Goal: Use online tool/utility: Utilize a website feature to perform a specific function

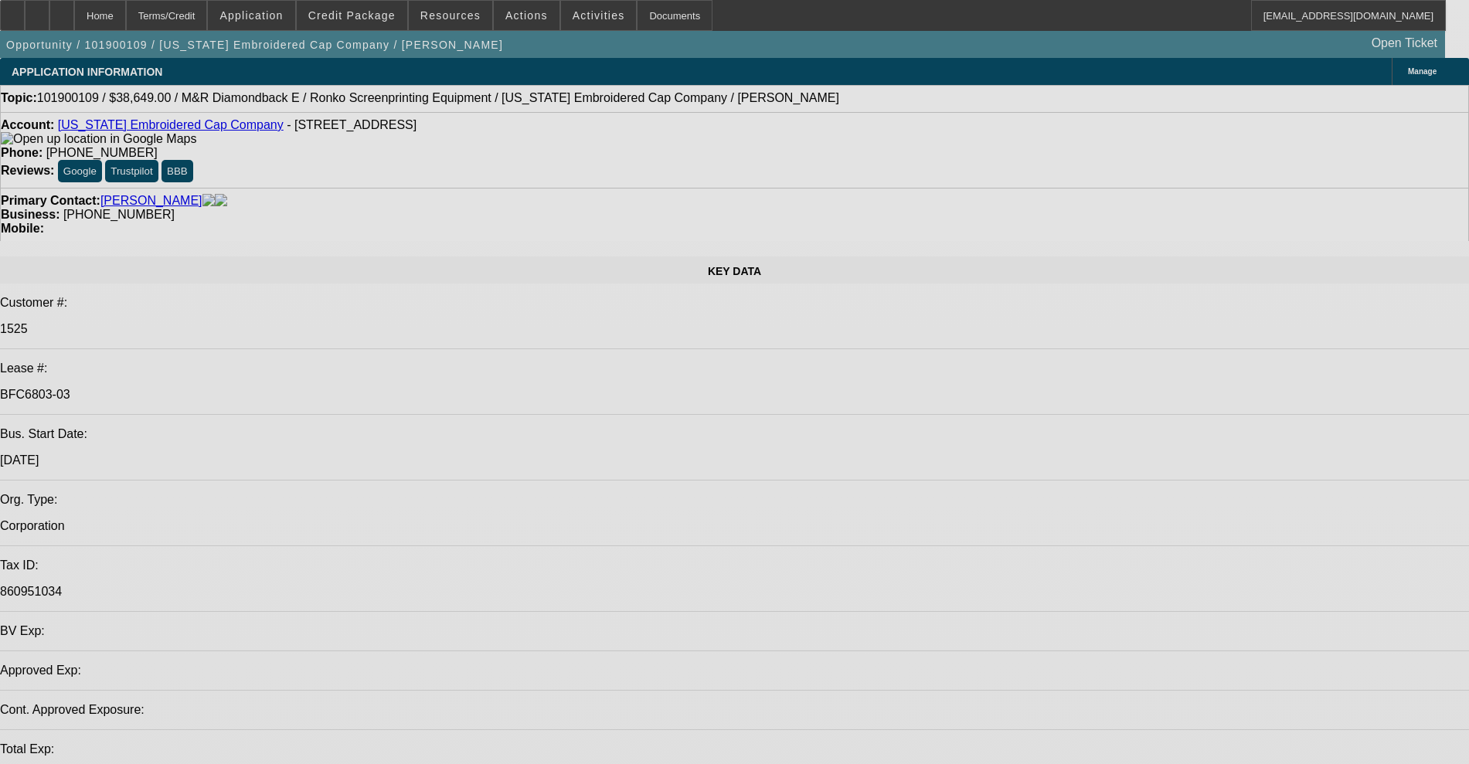
select select "0"
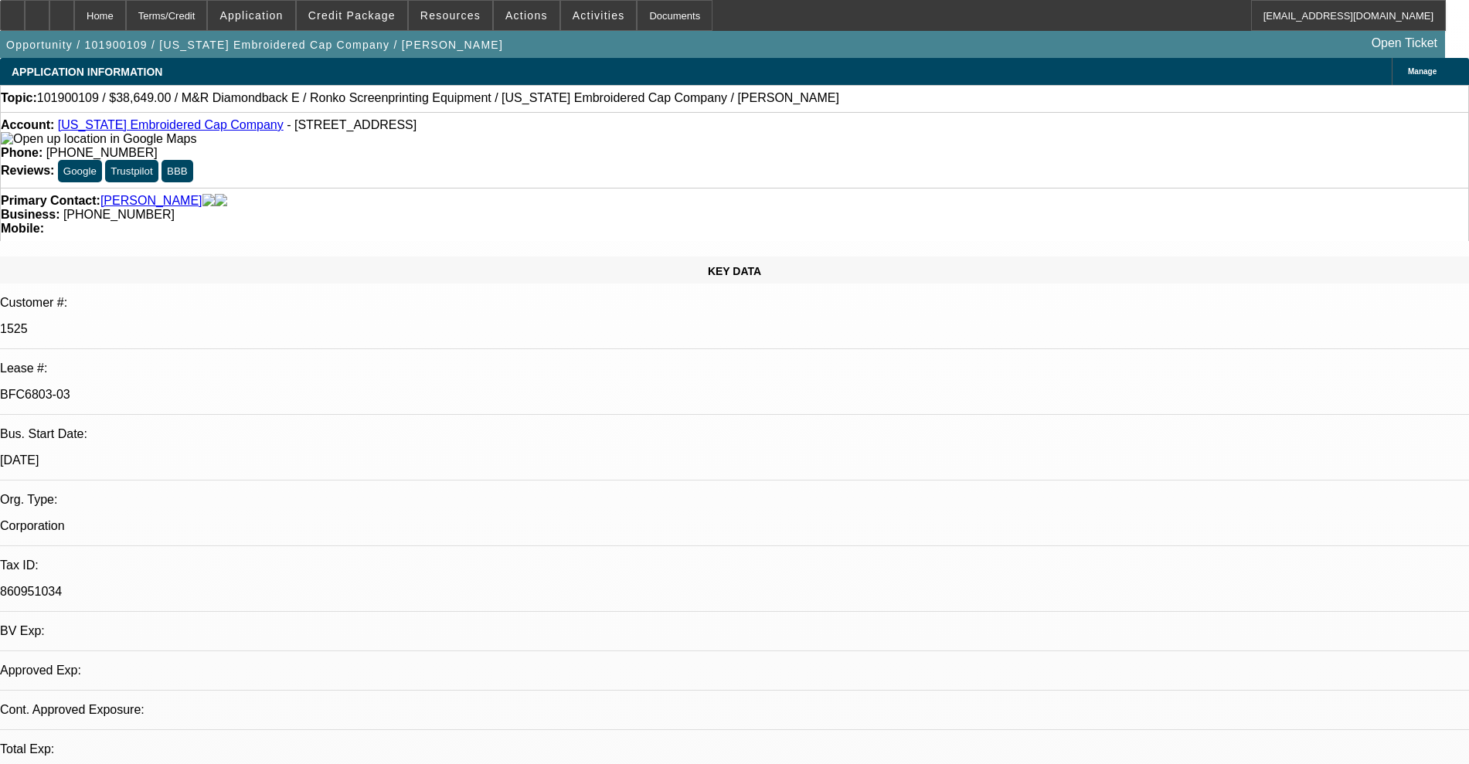
select select "0"
select select "2"
select select "0.1"
select select "4"
select select "0"
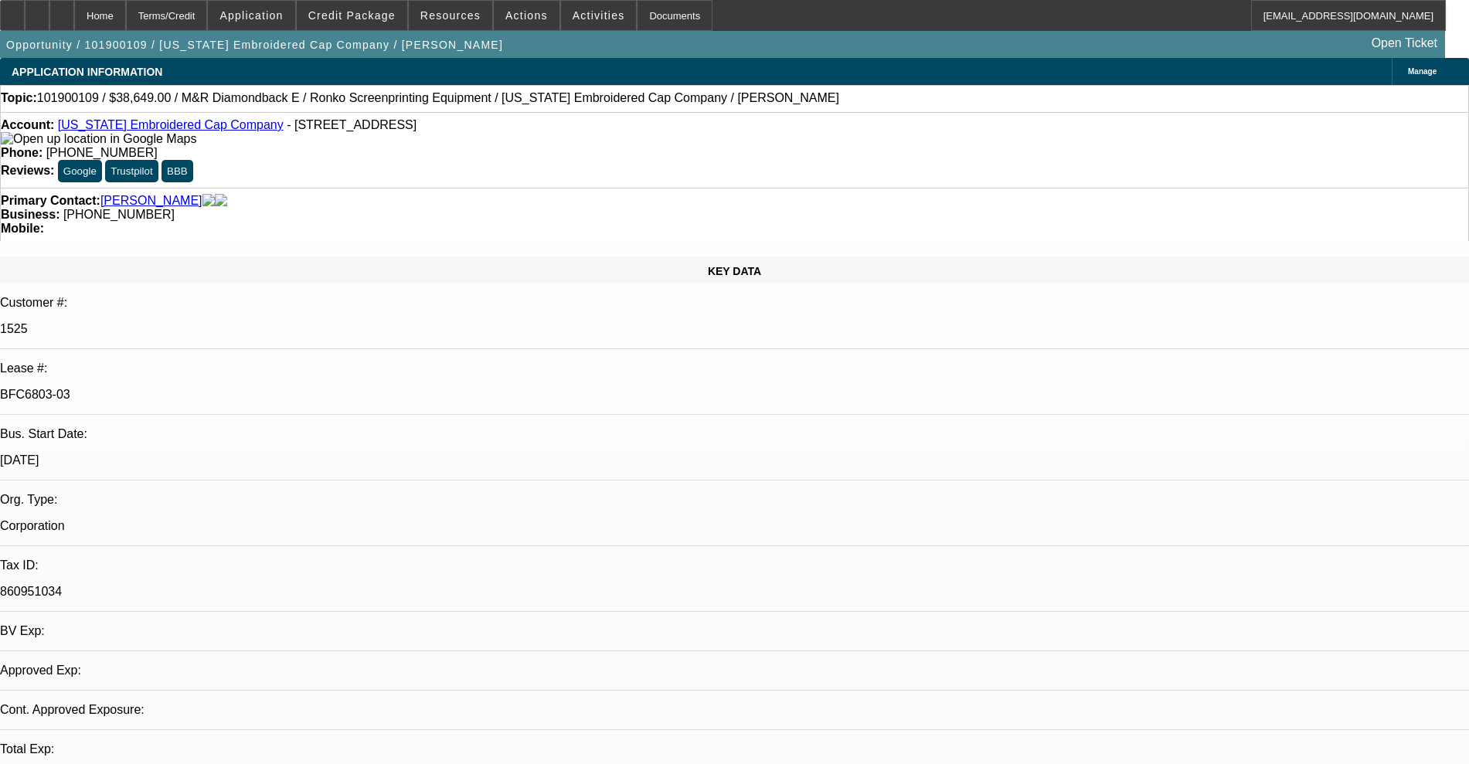
select select "2"
select select "0.1"
select select "4"
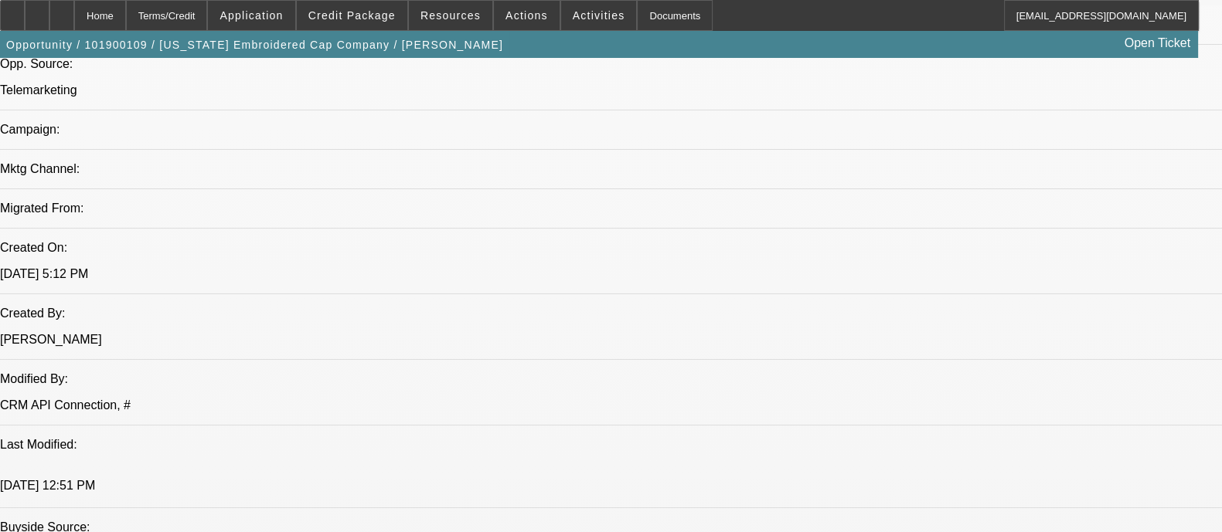
scroll to position [1062, 0]
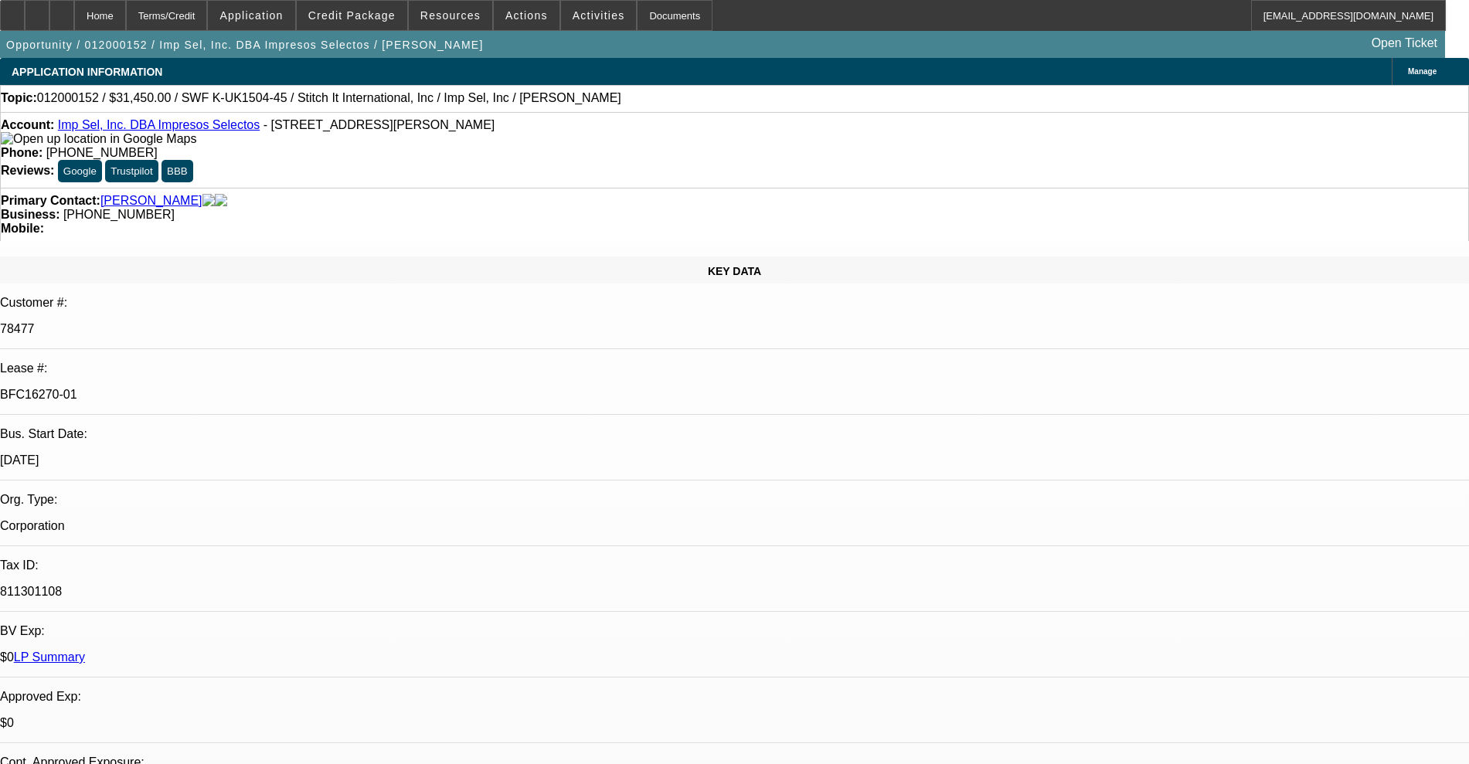
select select "0"
select select "2"
select select "0"
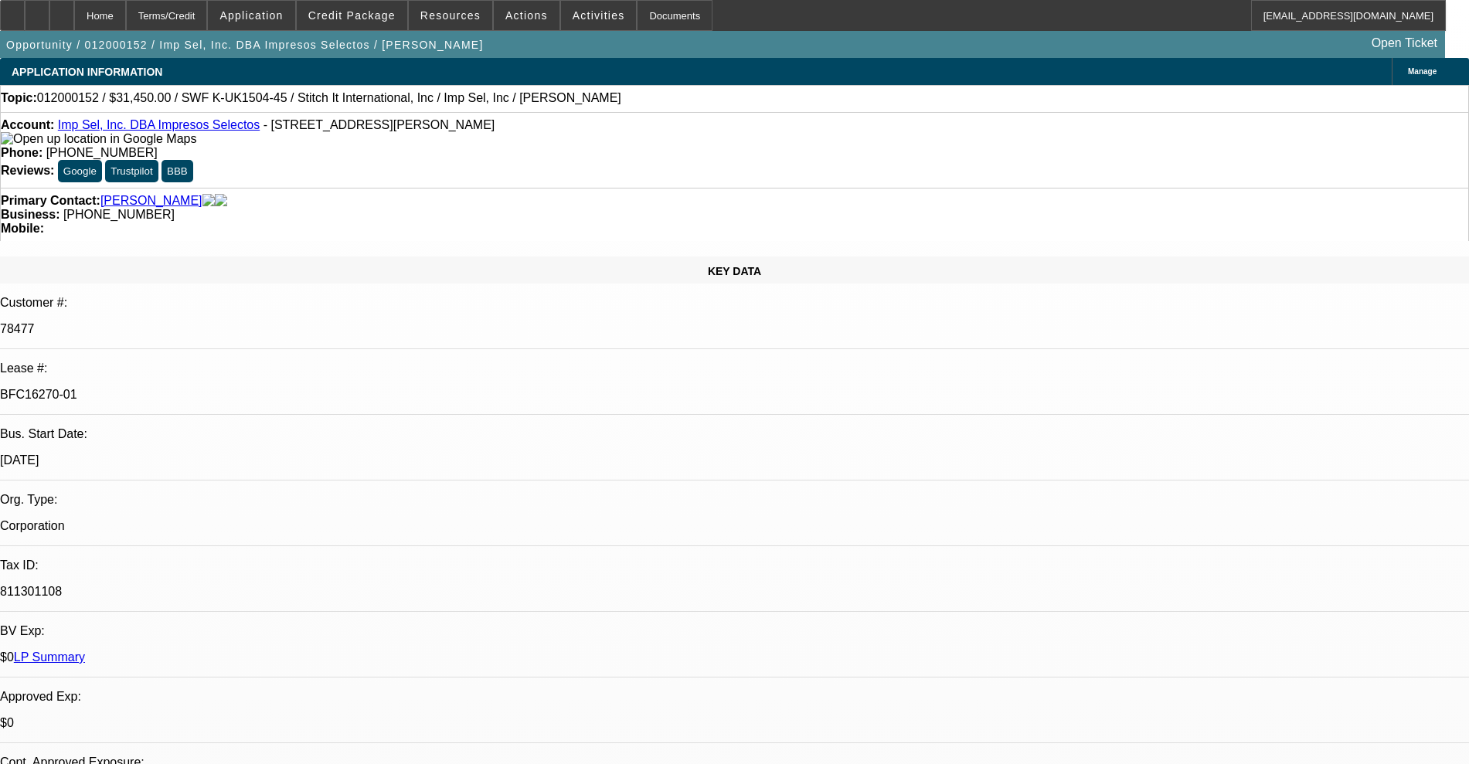
select select "0"
select select "2"
select select "0"
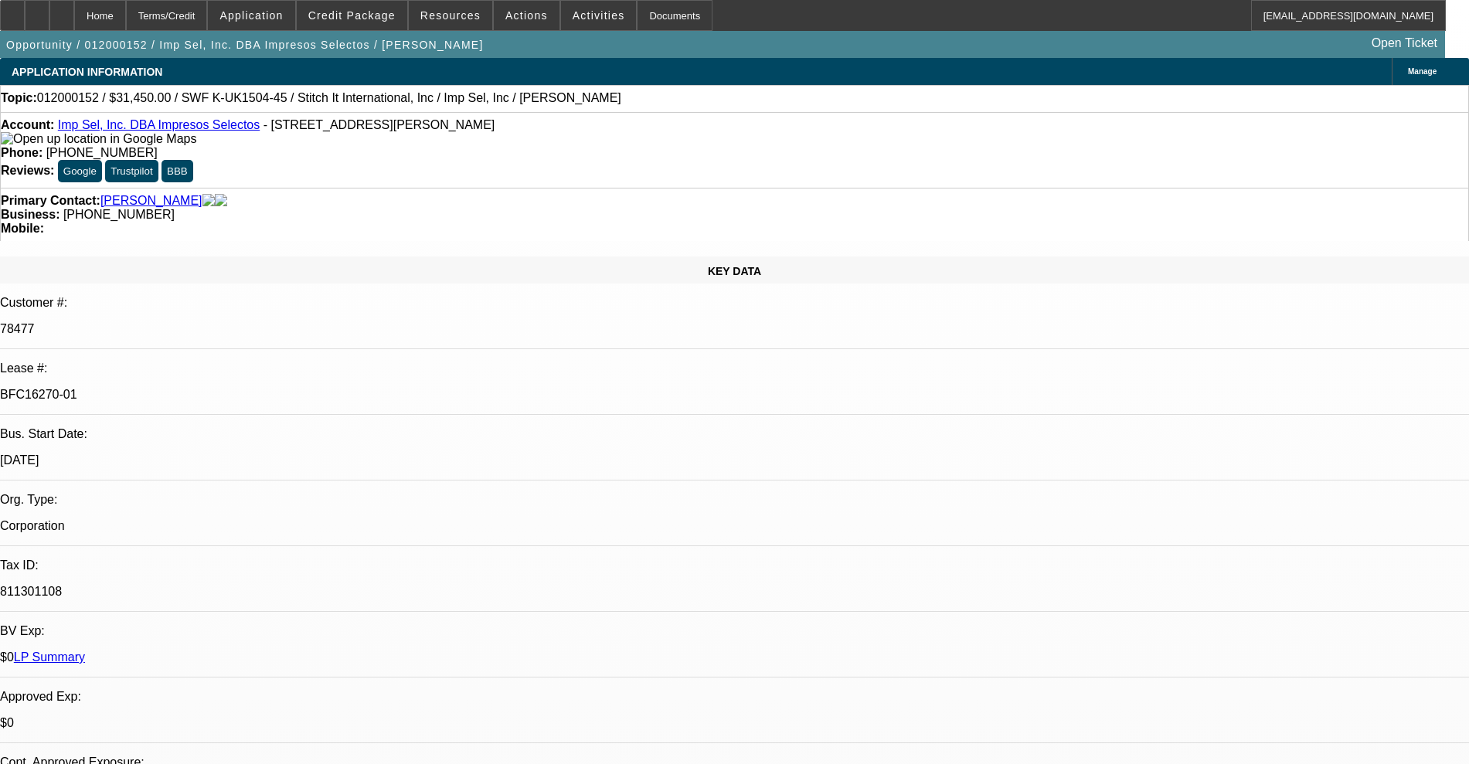
select select "0.1"
select select "4"
select select "0"
select select "0.1"
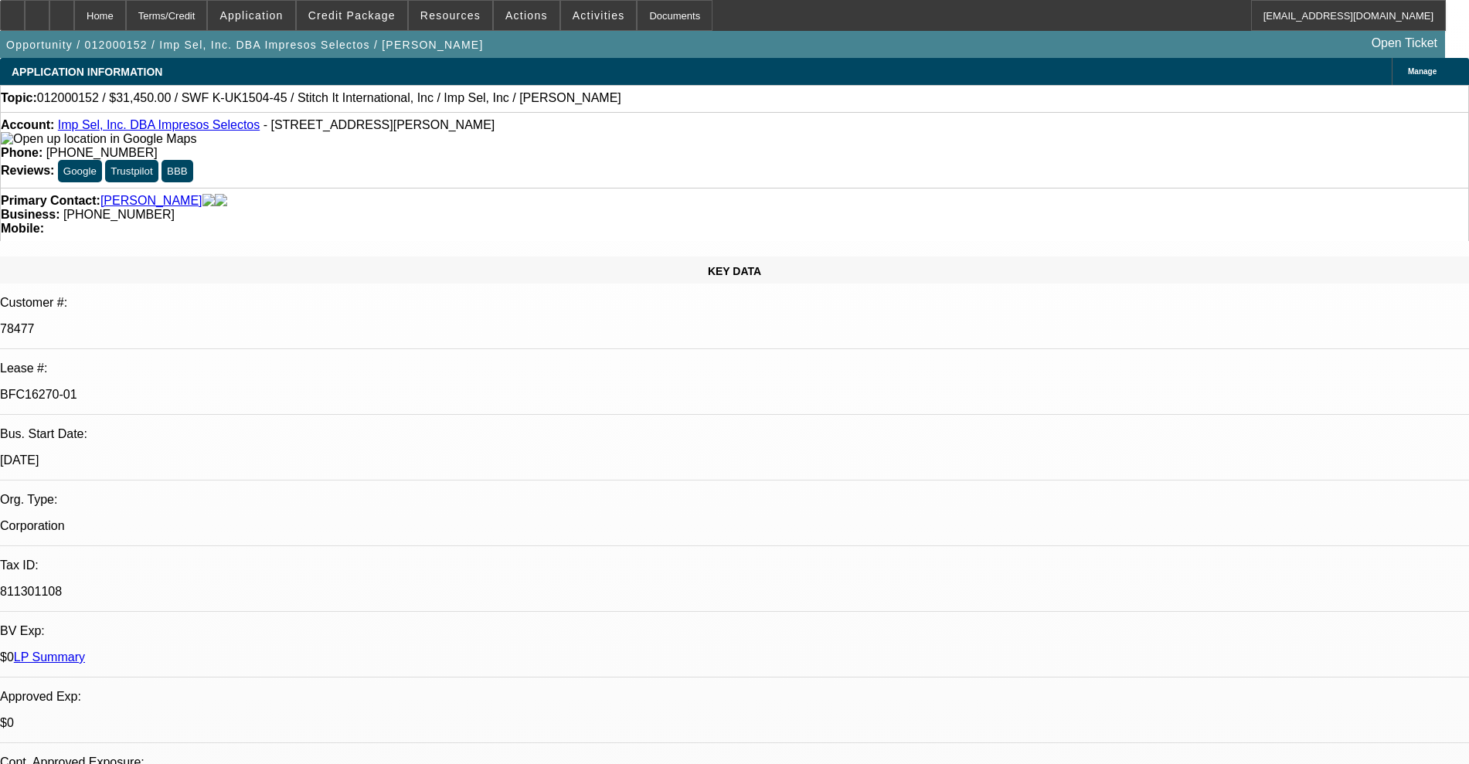
select select "4"
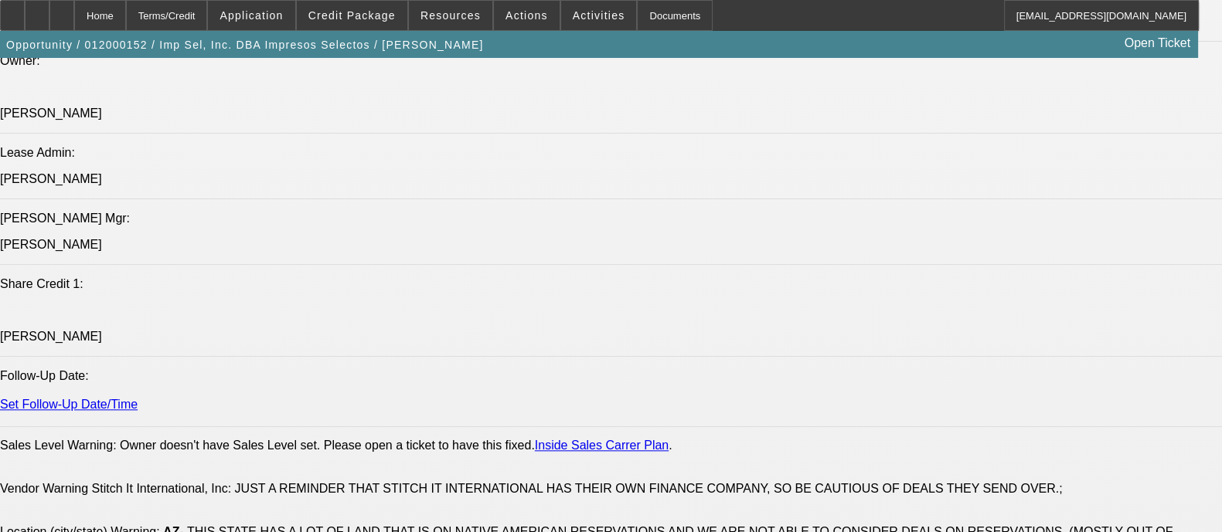
scroll to position [2510, 0]
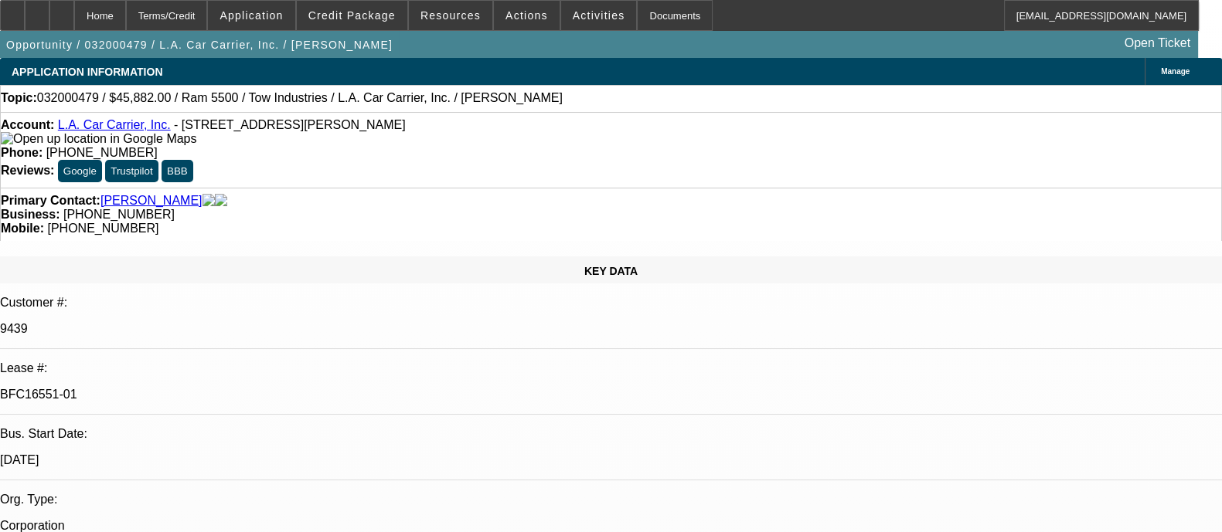
select select "0.1"
select select "2"
select select "0.1"
select select "4"
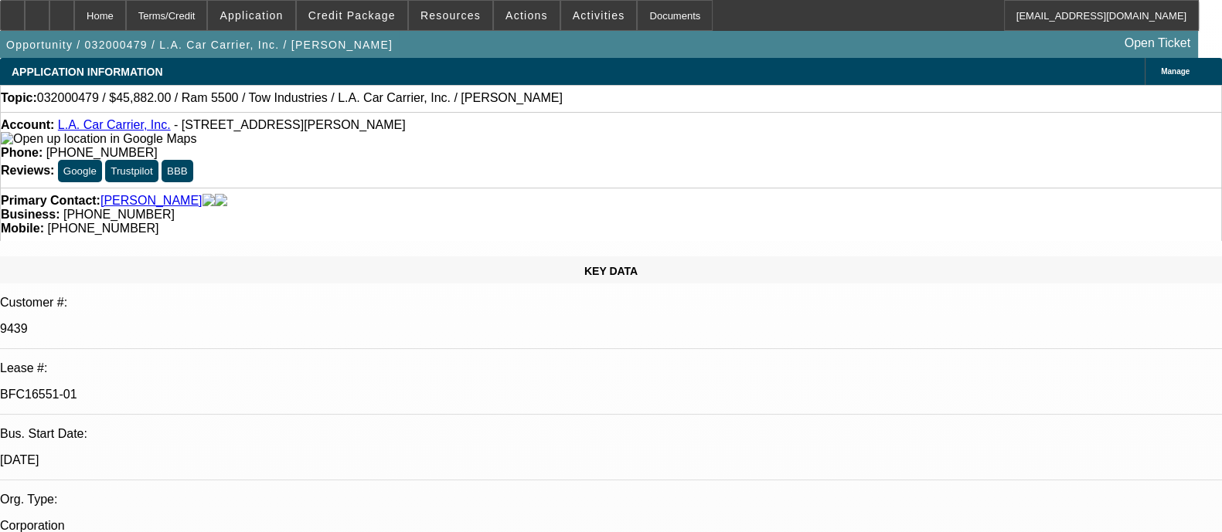
select select "0.1"
select select "2"
select select "0.1"
select select "4"
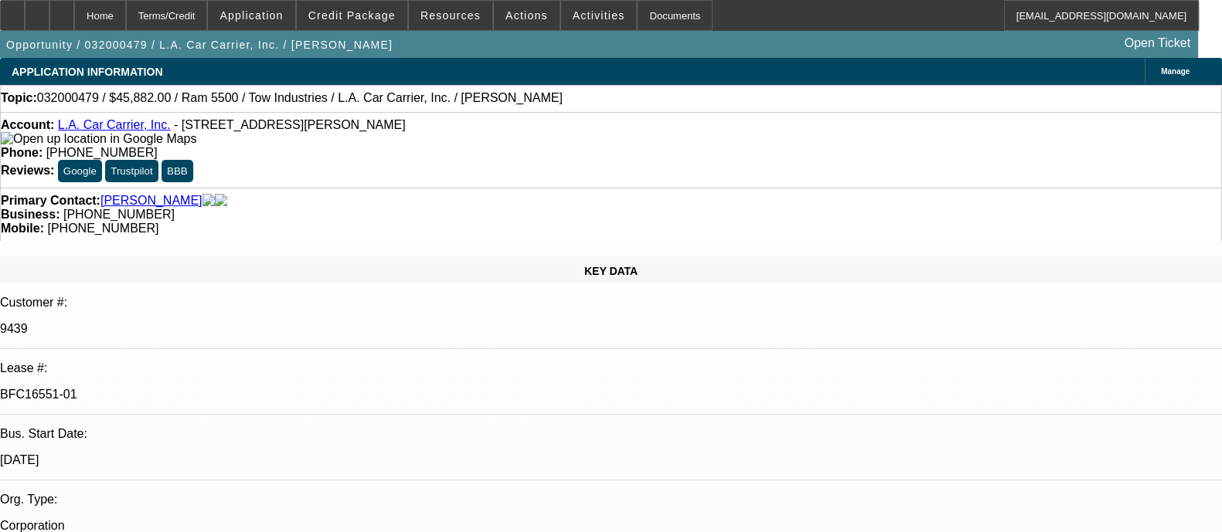
select select "0.1"
select select "2"
select select "0.1"
select select "4"
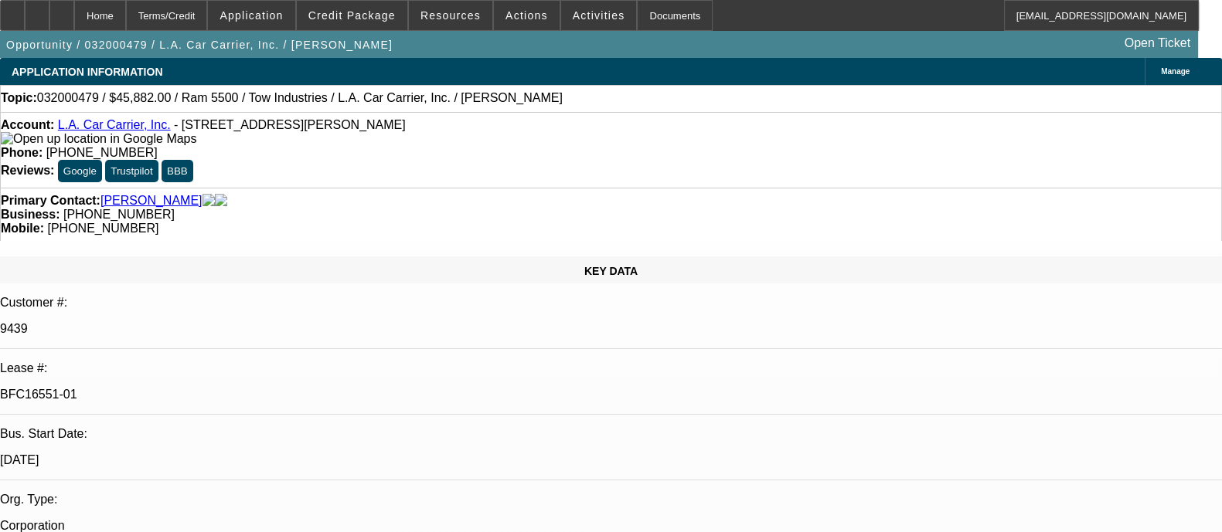
select select "0.1"
select select "2"
select select "0.1"
select select "4"
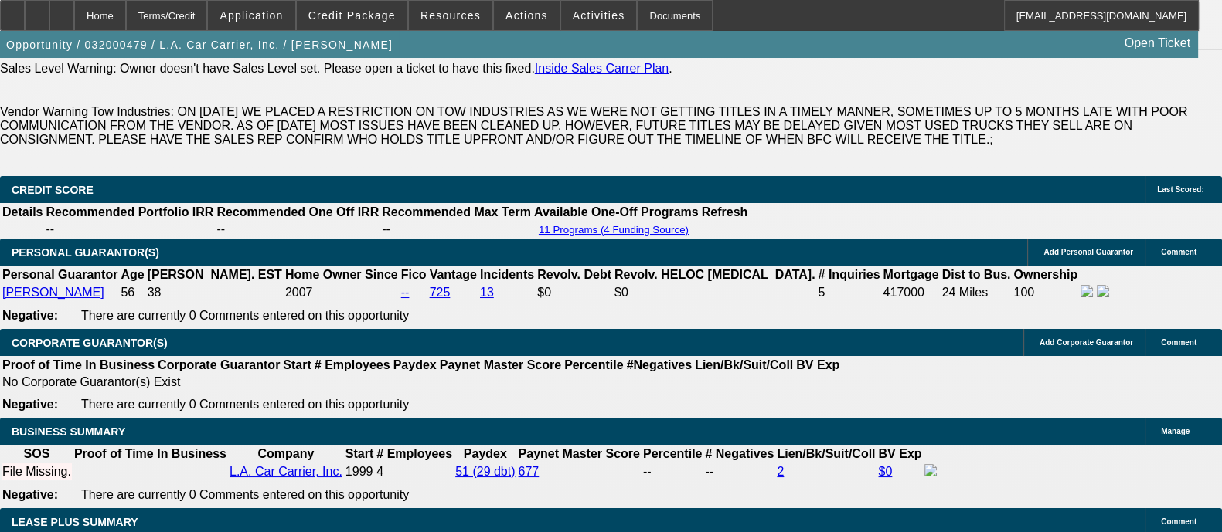
scroll to position [2510, 0]
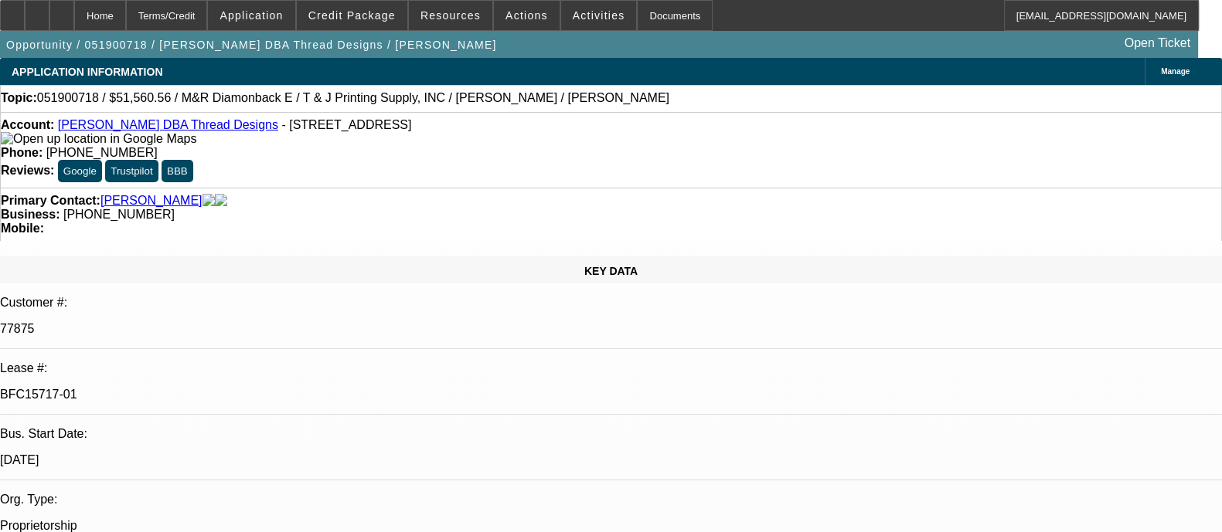
select select "0"
select select "2"
select select "0.1"
select select "4"
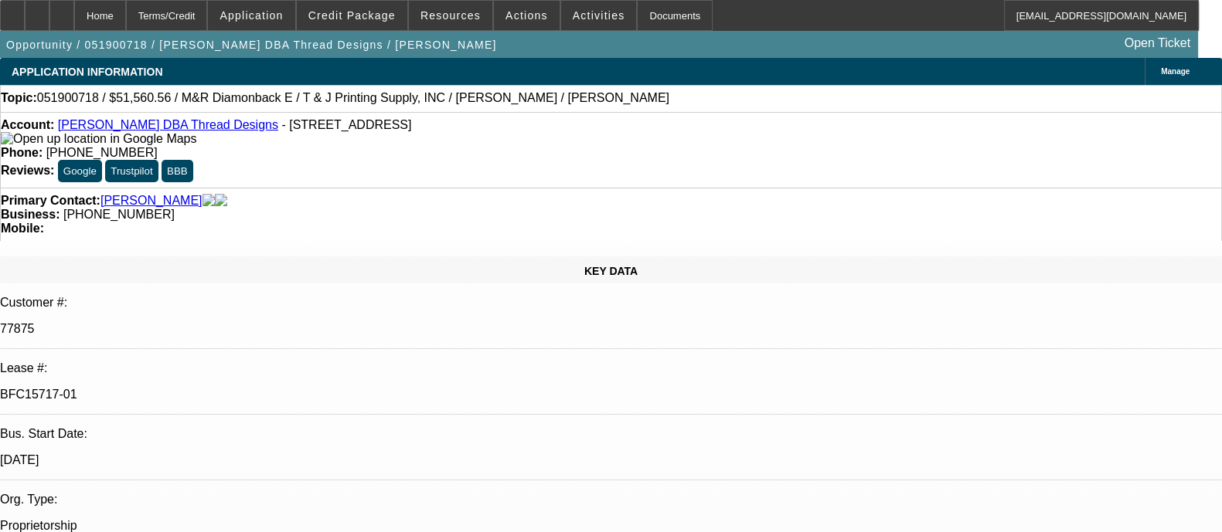
select select "0"
select select "2"
select select "0.1"
select select "4"
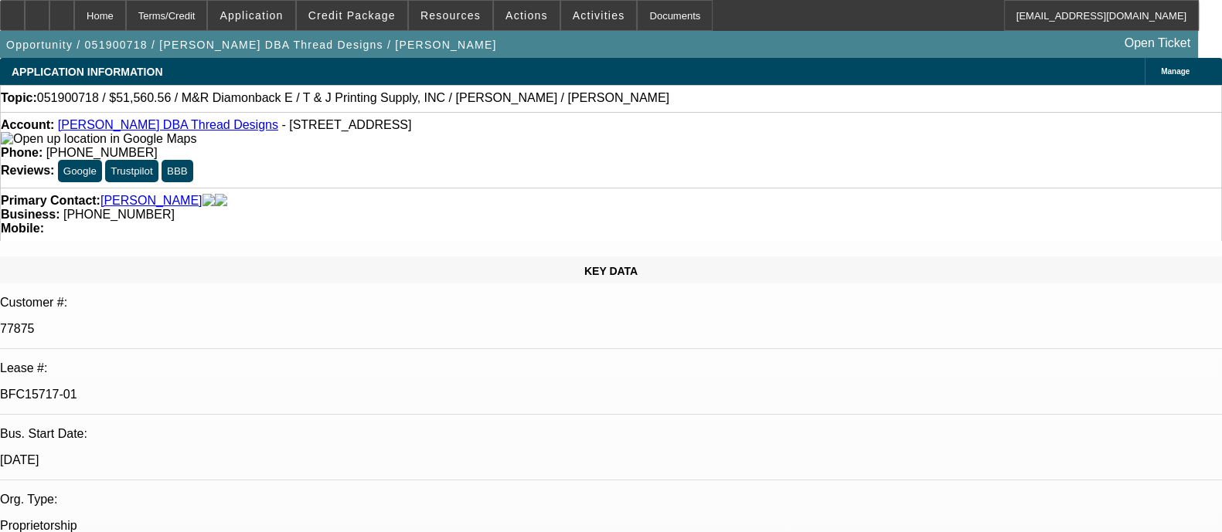
select select "0"
select select "2"
select select "0.1"
select select "4"
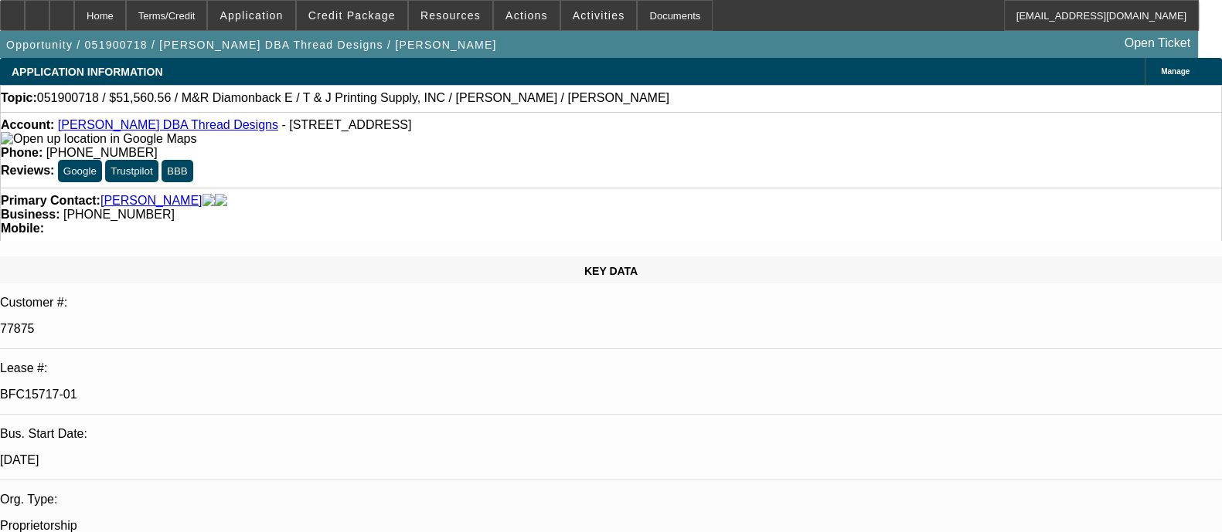
select select "0"
select select "2"
select select "0.1"
select select "4"
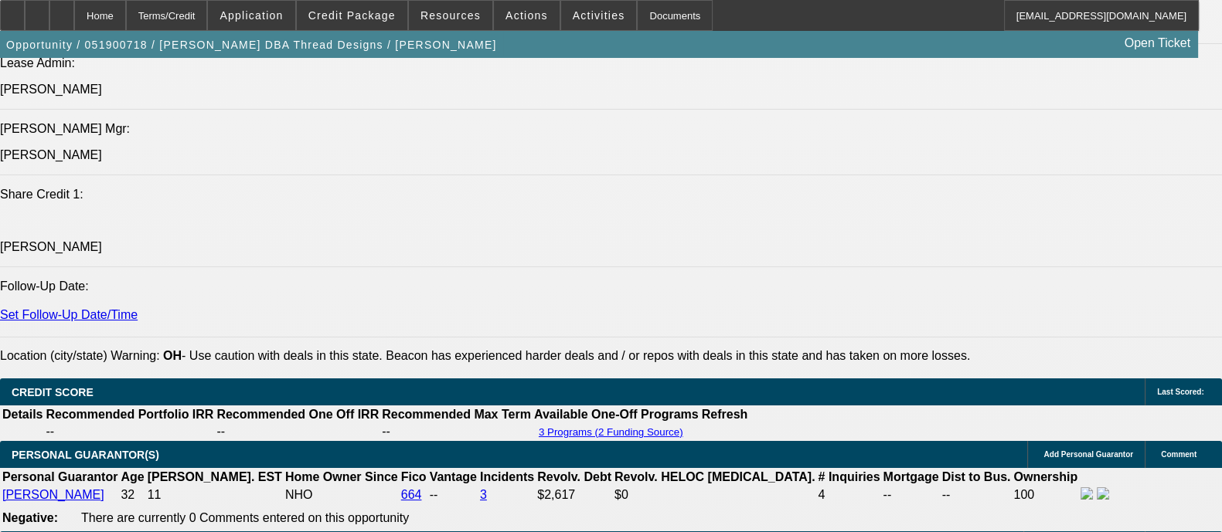
scroll to position [2221, 0]
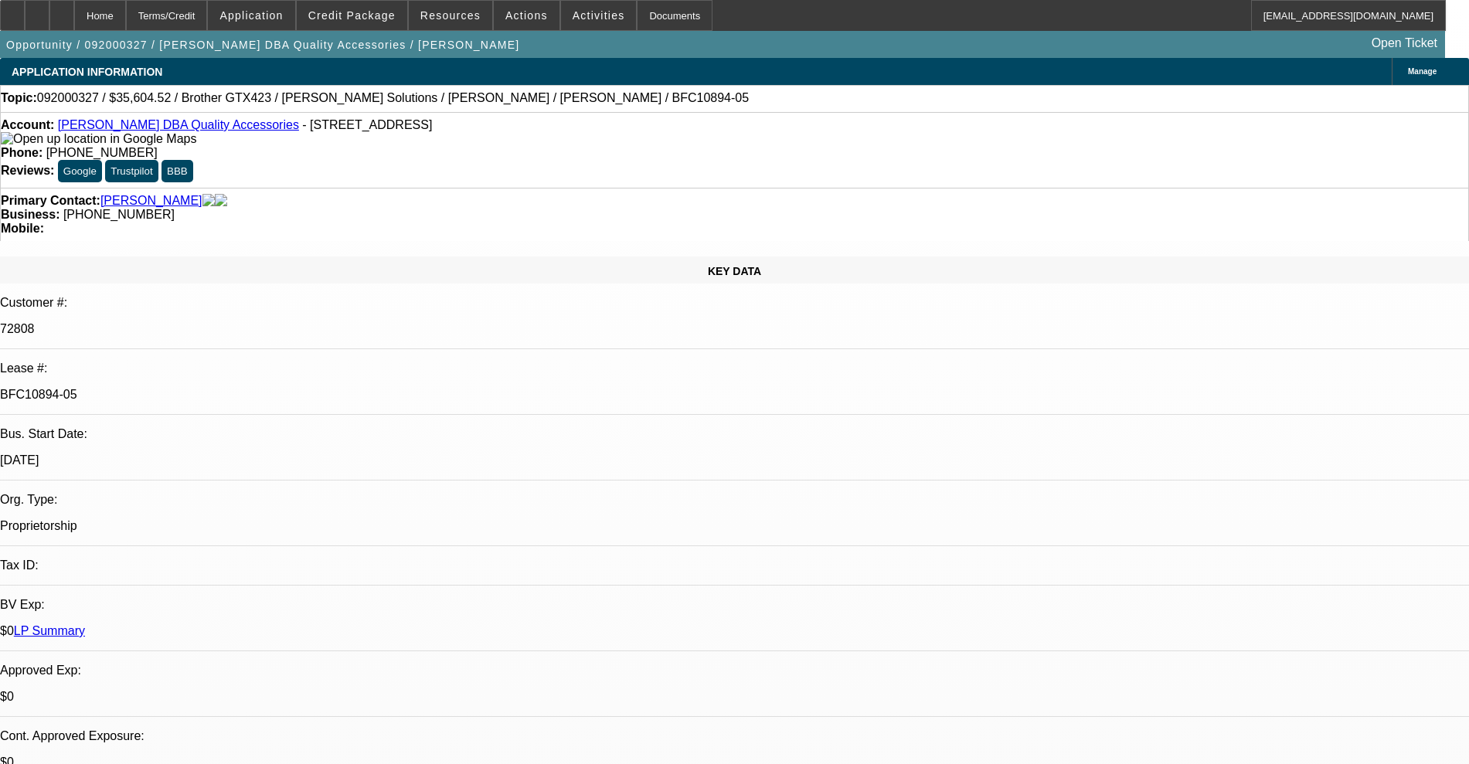
select select "0"
select select "0.1"
select select "4"
select select "0"
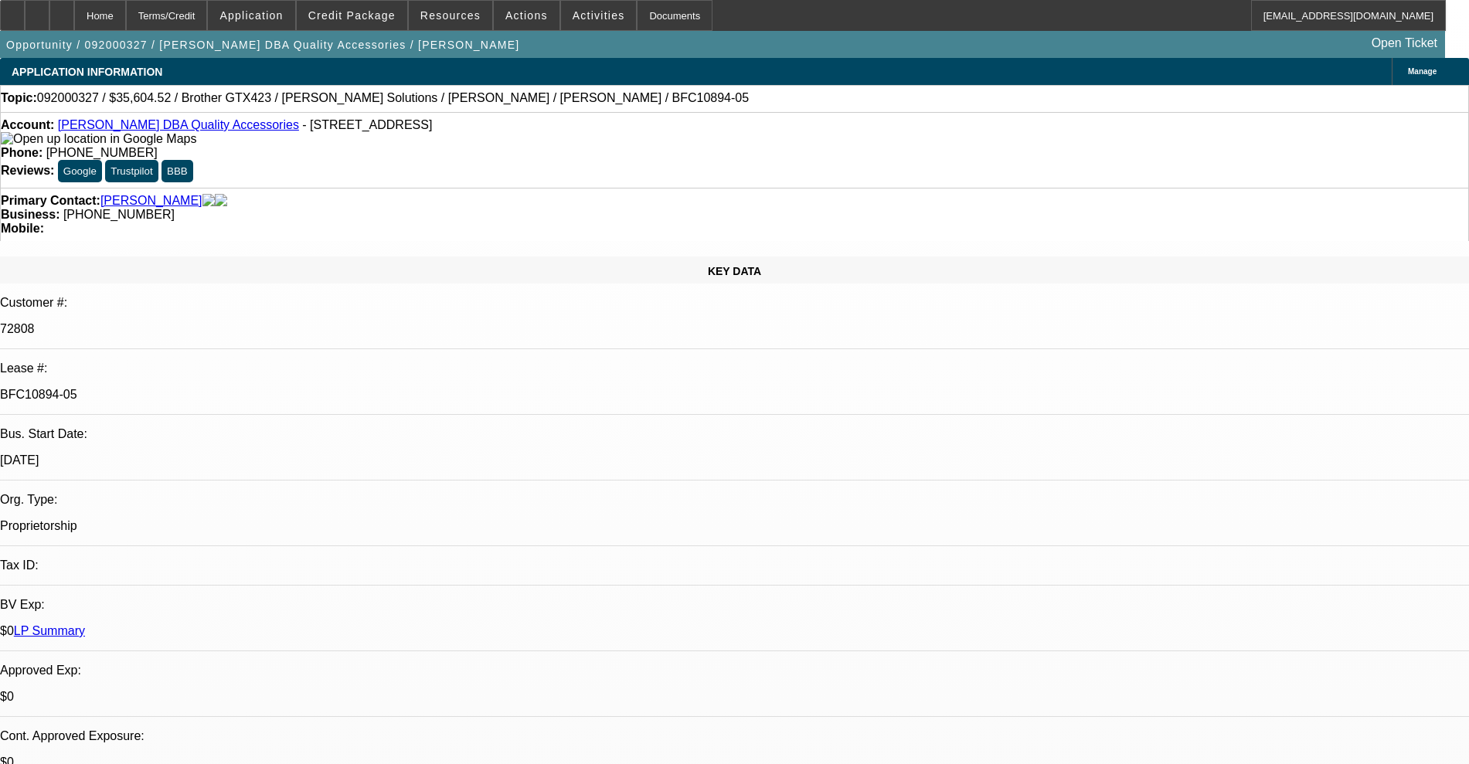
select select "0"
select select "0.1"
select select "4"
select select "0"
select select "2"
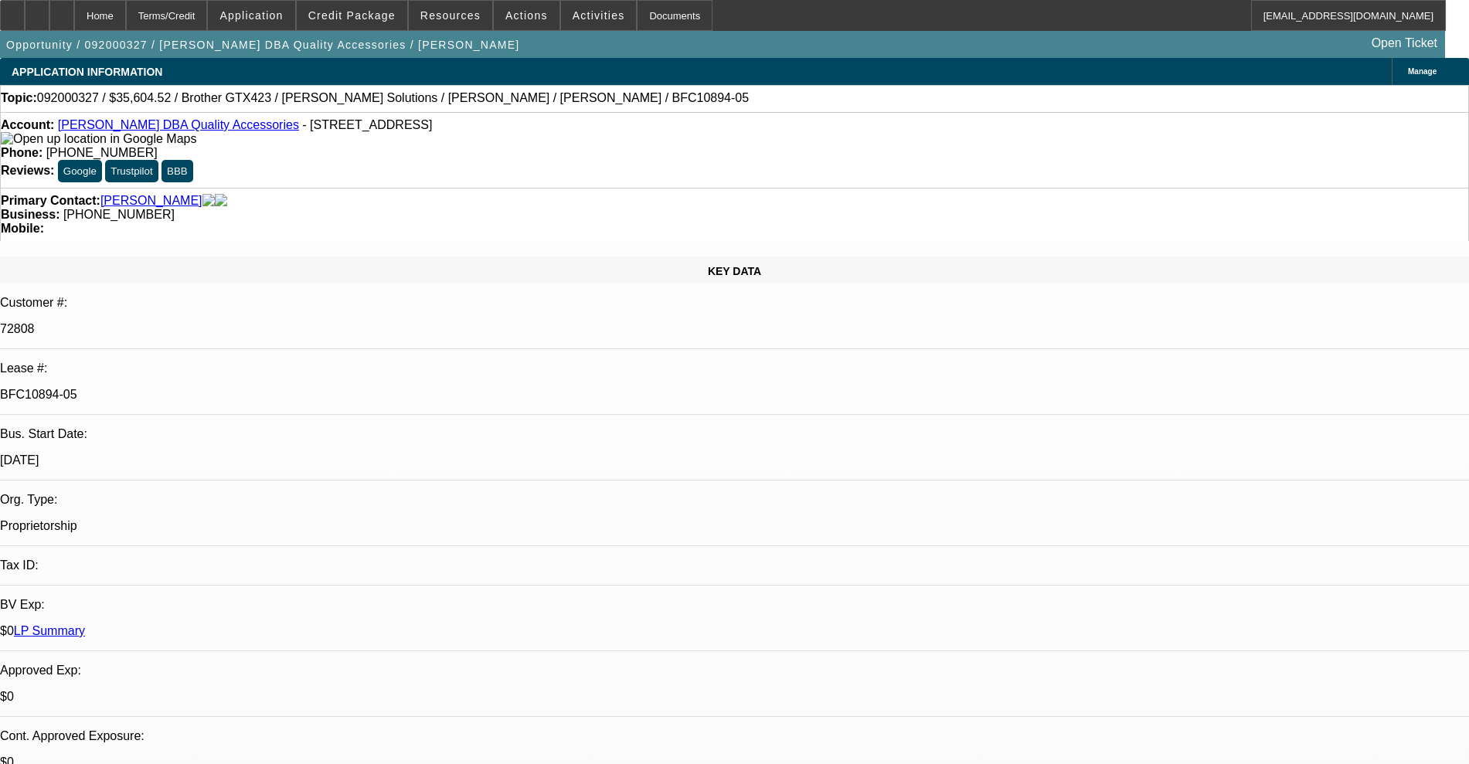
select select "2"
select select "0.1"
select select "4"
select select "0"
select select "2"
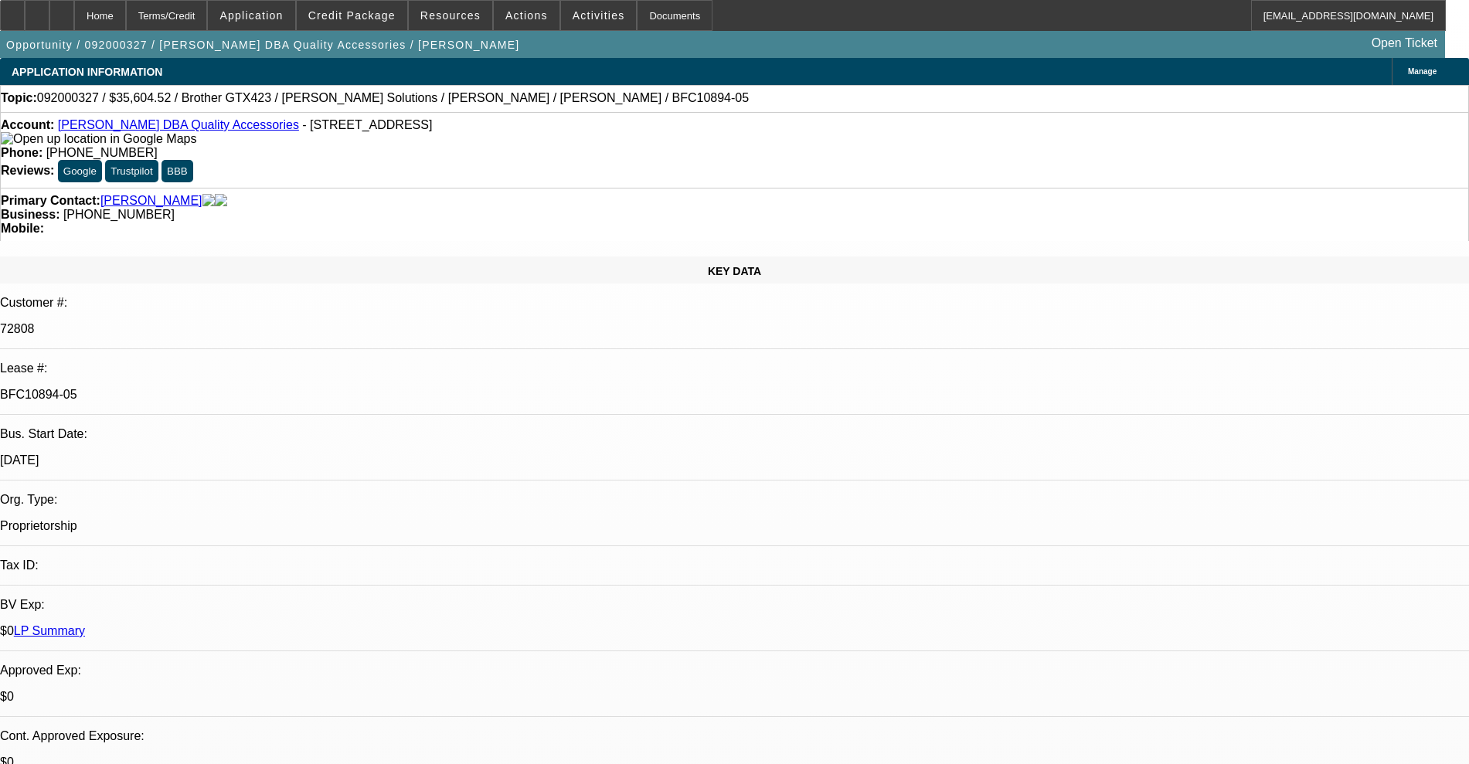
select select "2"
select select "0.1"
select select "4"
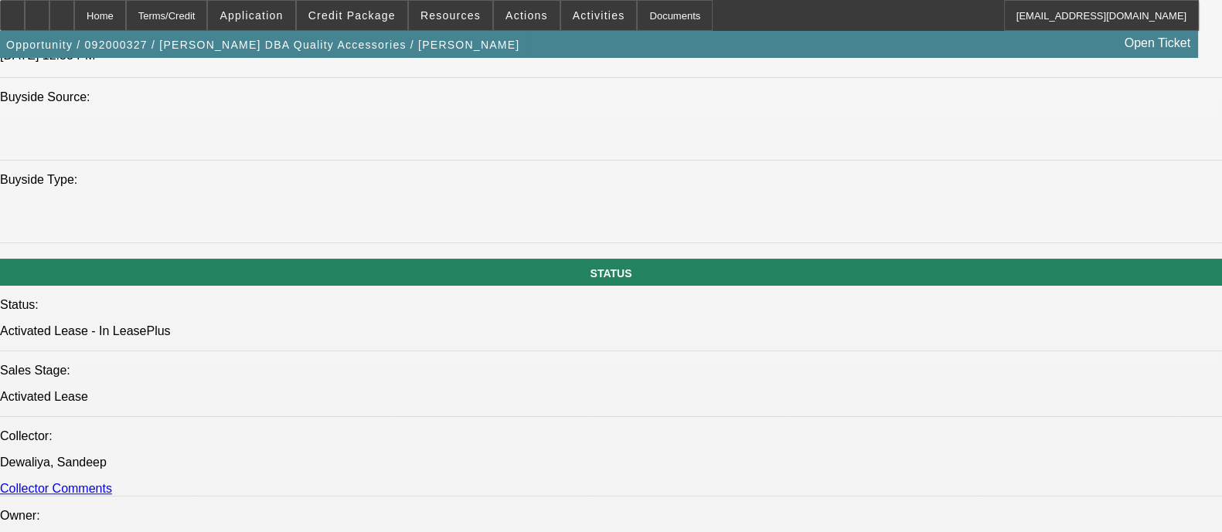
scroll to position [1255, 0]
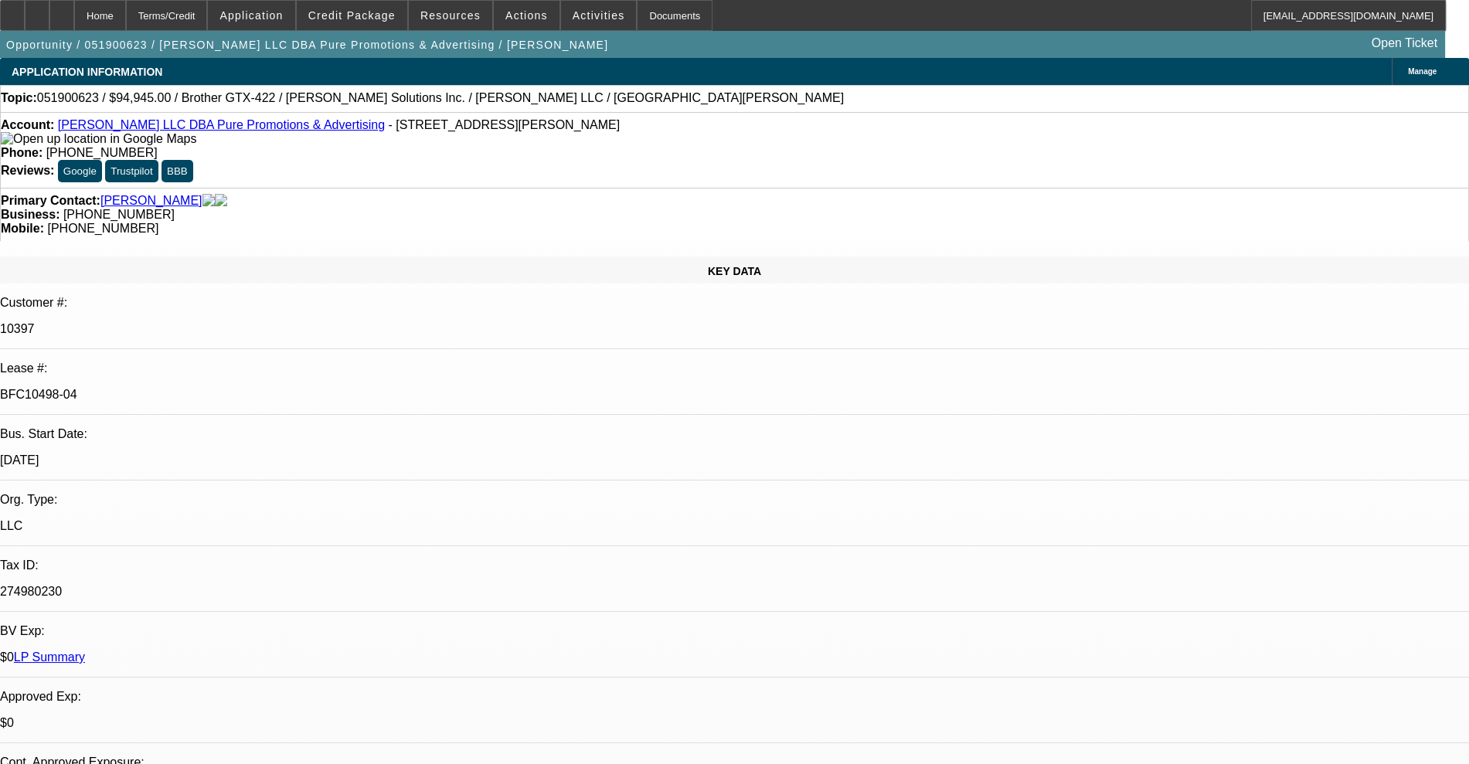
select select "0"
select select "0.1"
select select "4"
select select "0"
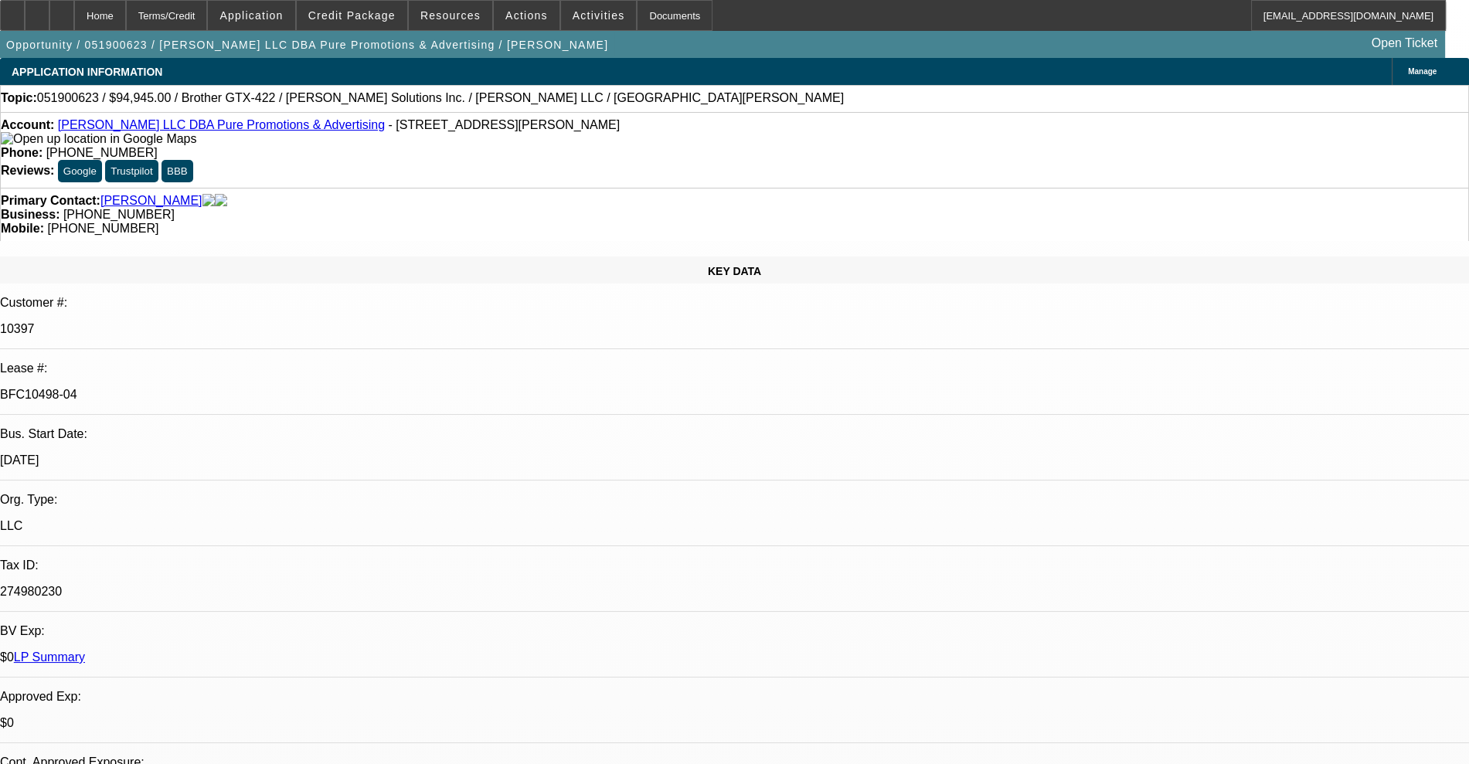
select select "0"
select select "0.1"
select select "4"
select select "0"
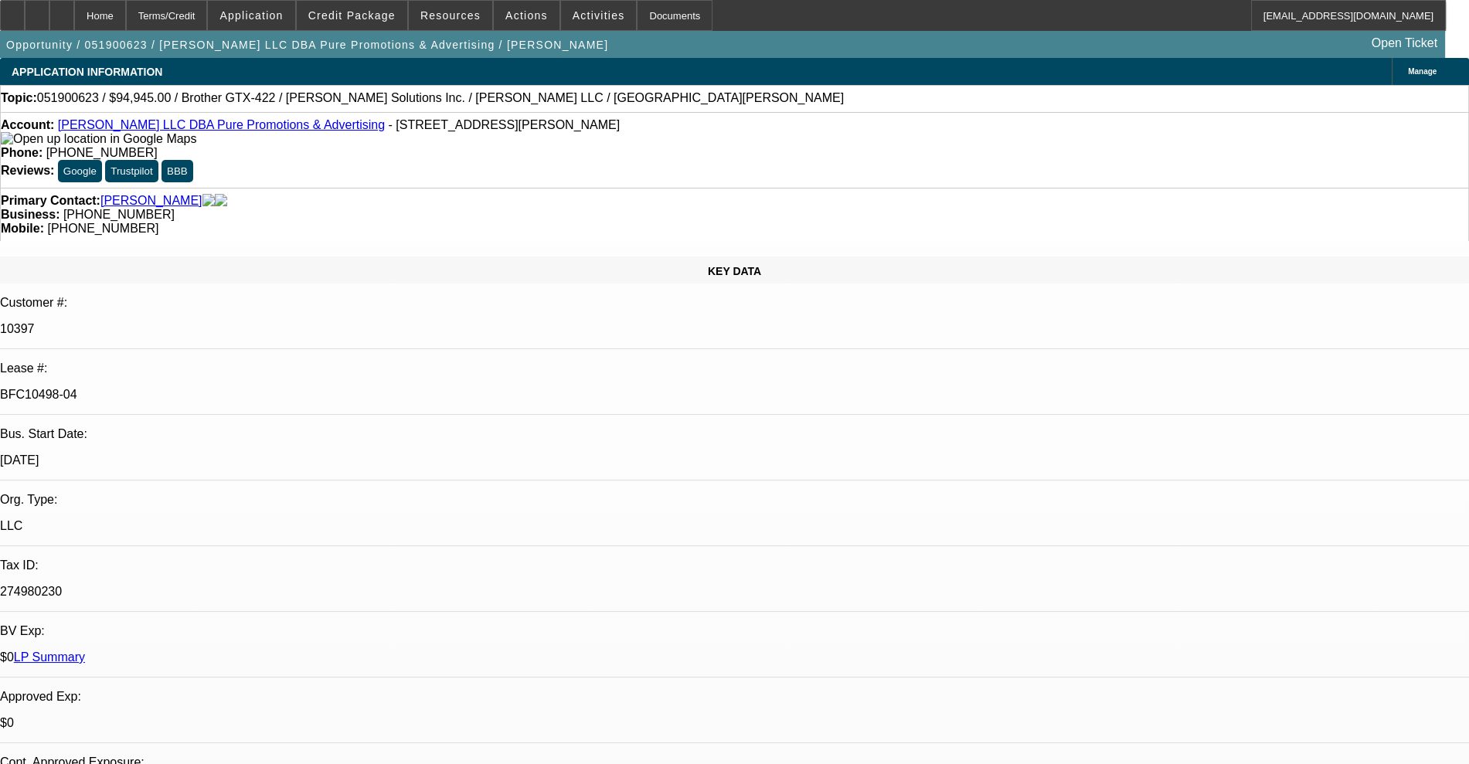
select select "0.1"
select select "4"
select select "0"
select select "2"
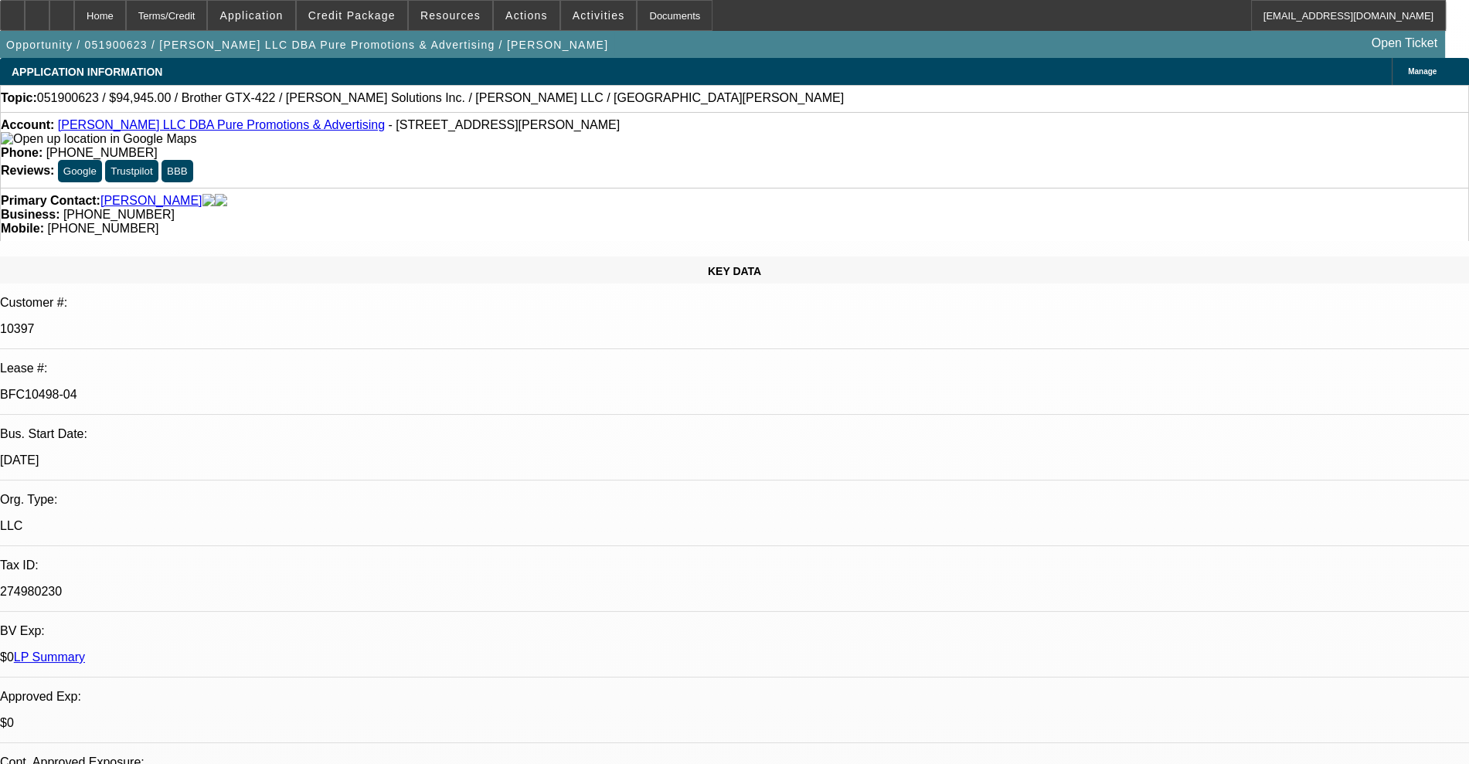
select select "0.1"
select select "4"
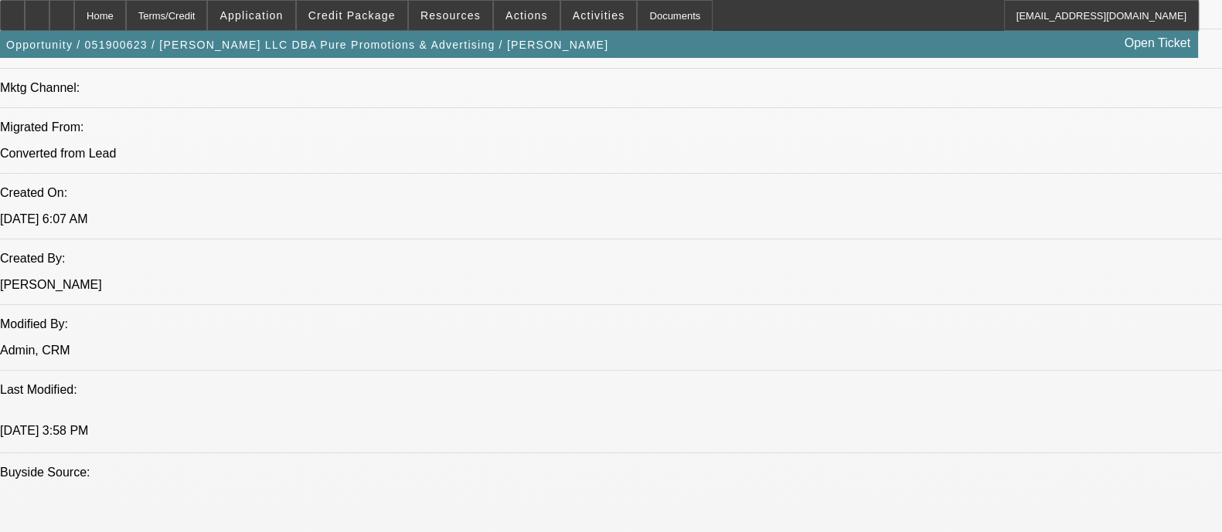
scroll to position [1159, 0]
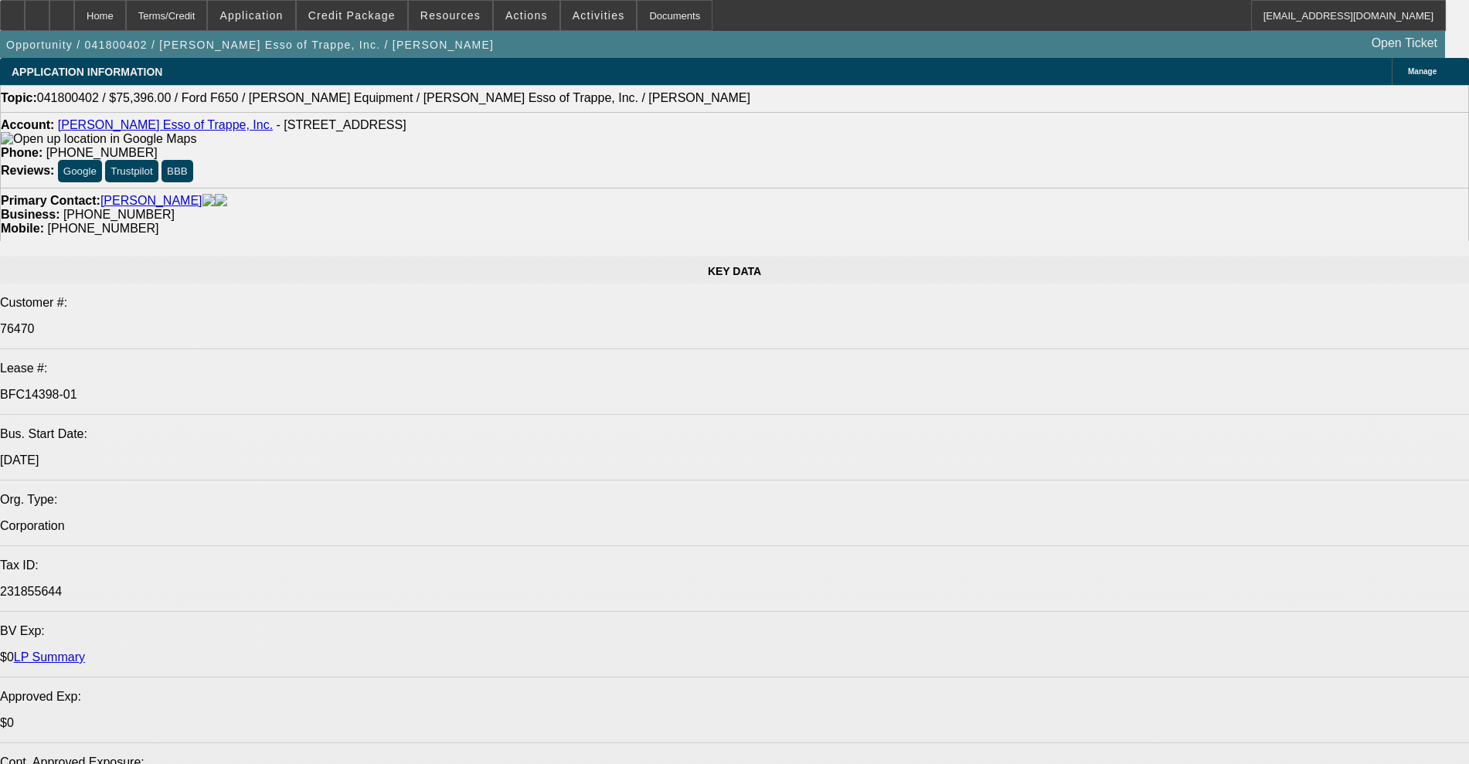
select select "0"
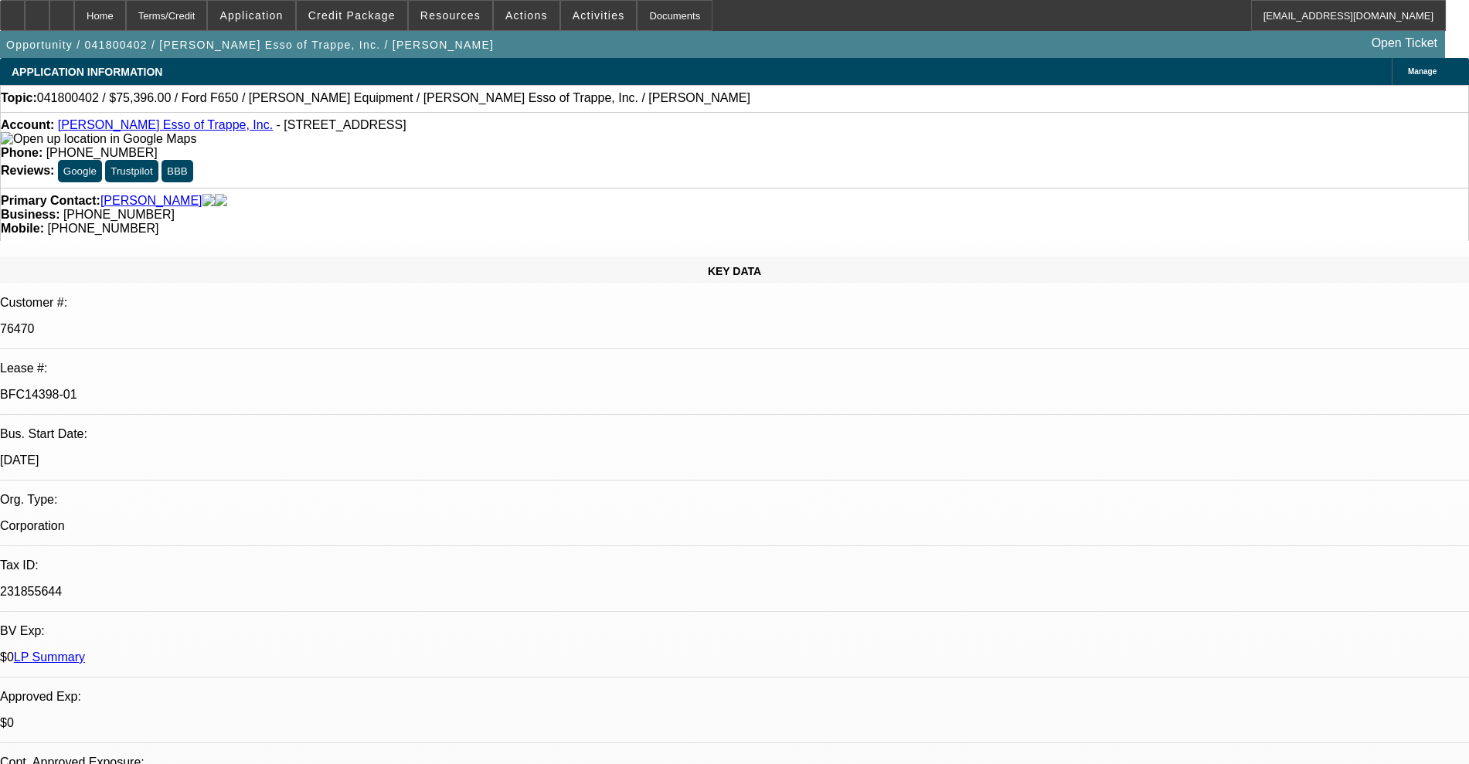
select select "2"
select select "0.1"
select select "0"
select select "2"
select select "0.1"
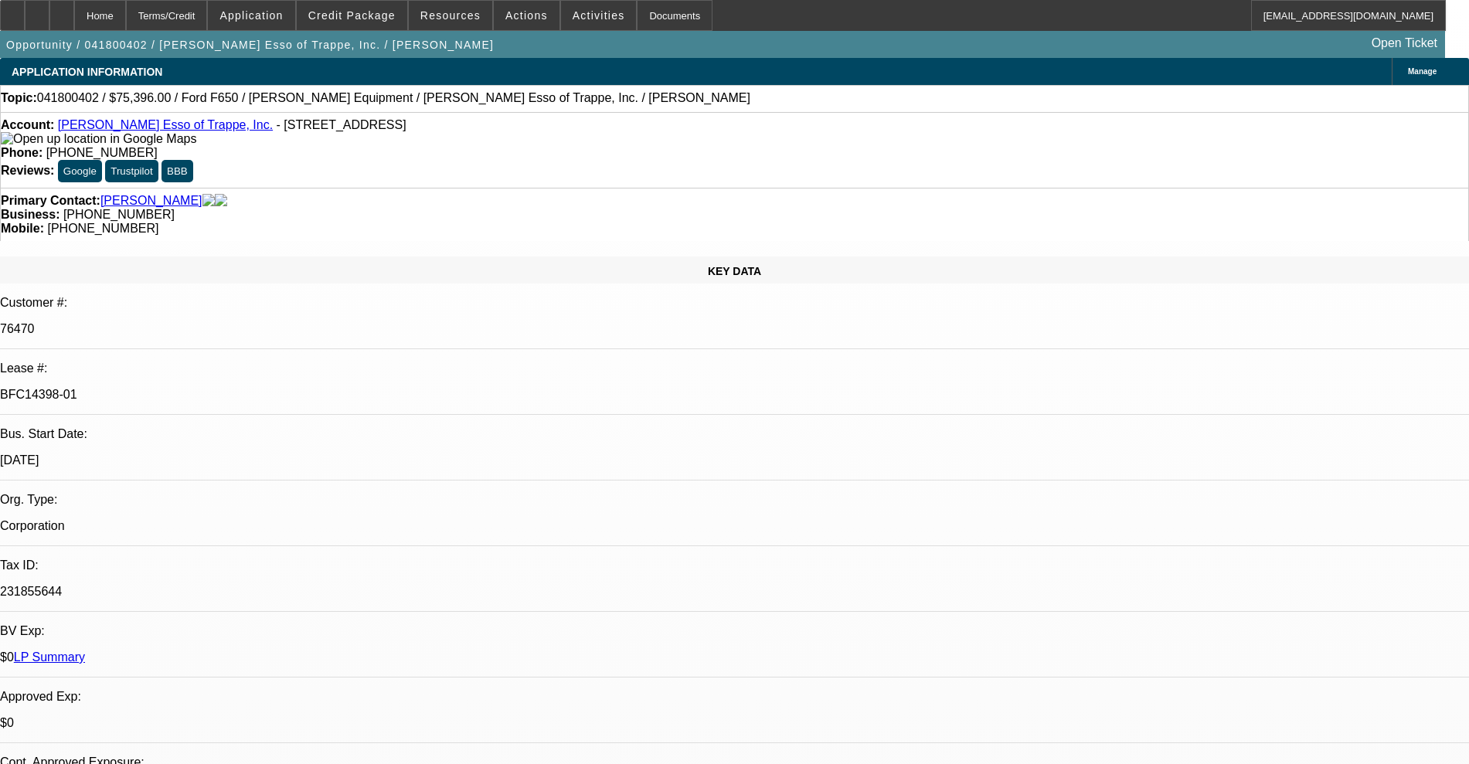
select select "0"
select select "2"
select select "0.1"
select select "0"
select select "2"
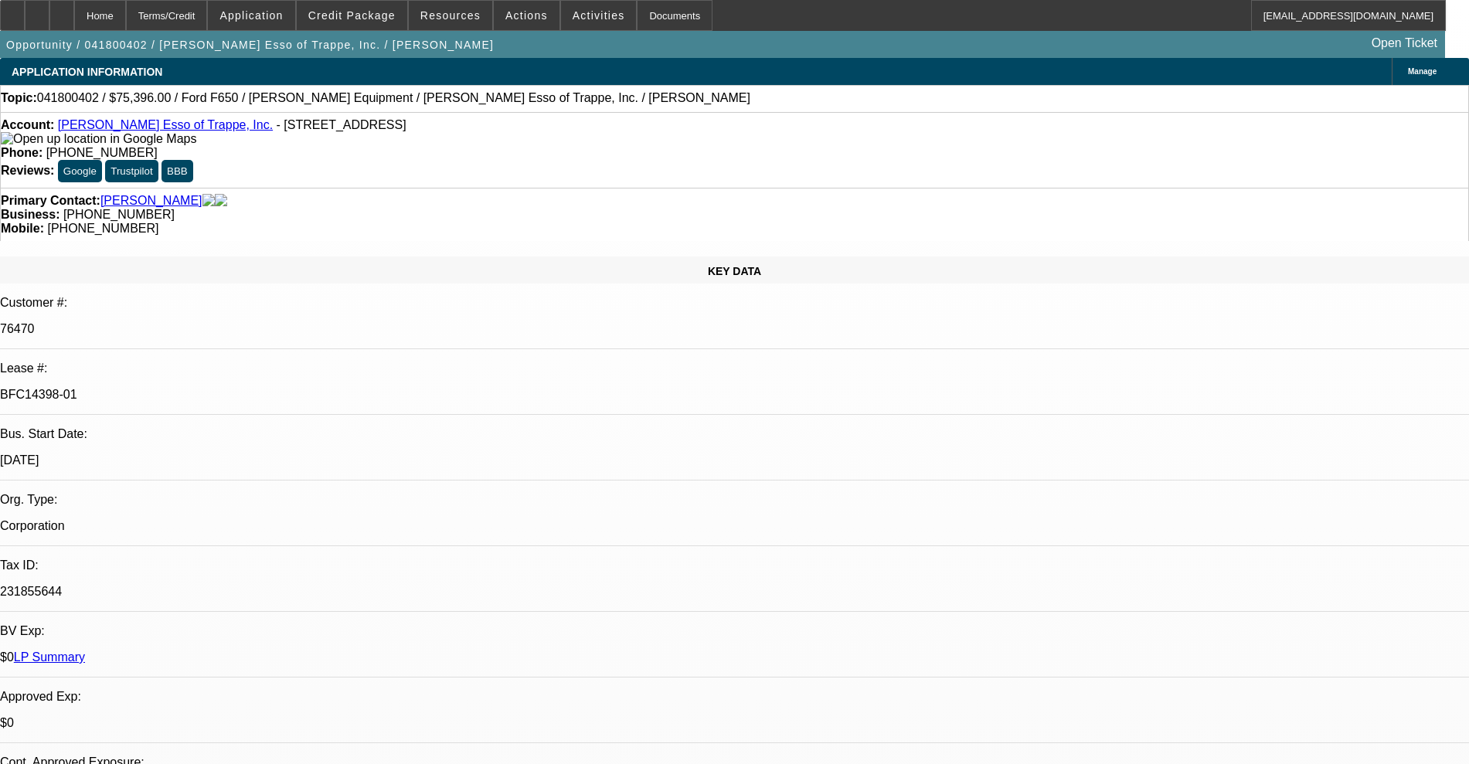
select select "0.1"
select select "1"
select select "2"
select select "4"
select select "1"
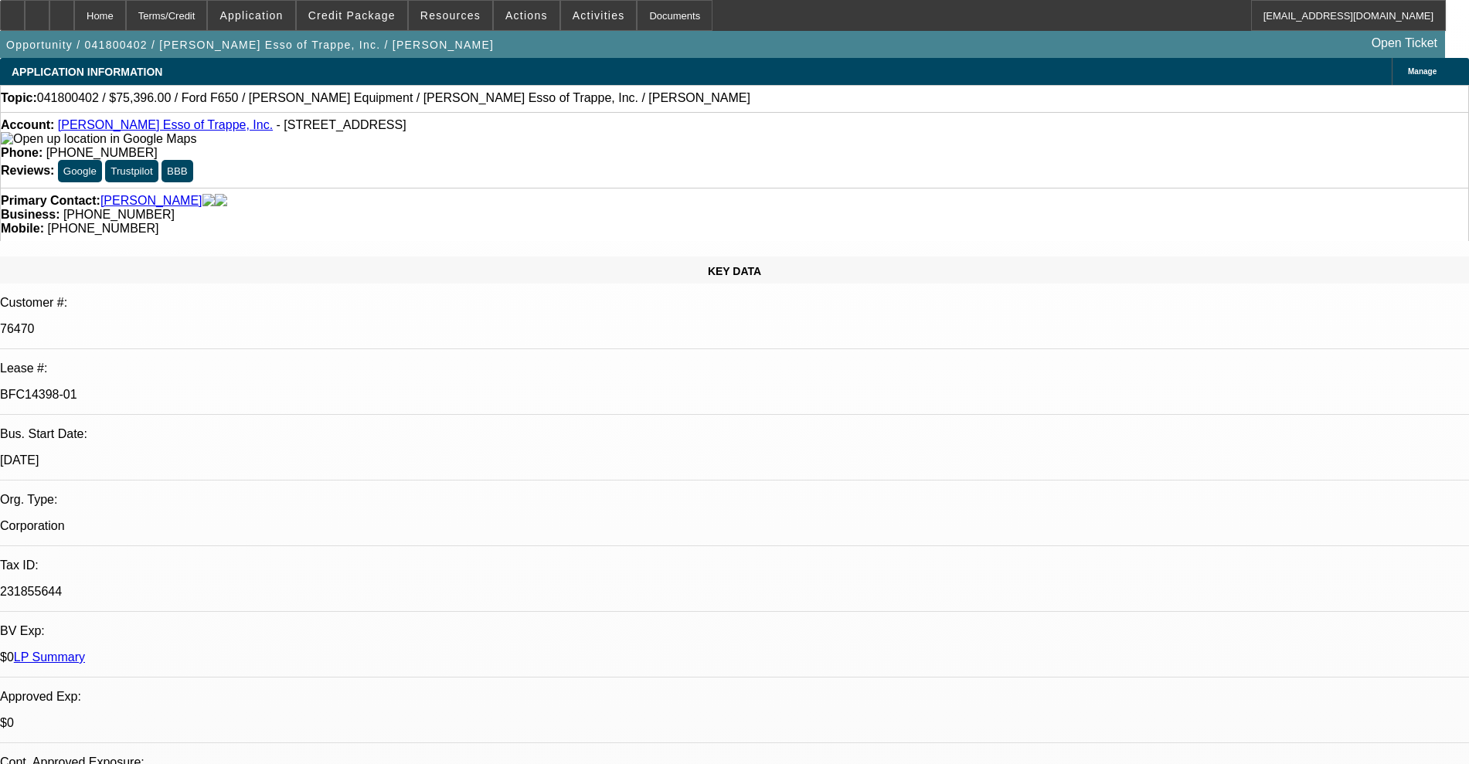
select select "2"
select select "4"
select select "1"
select select "2"
select select "4"
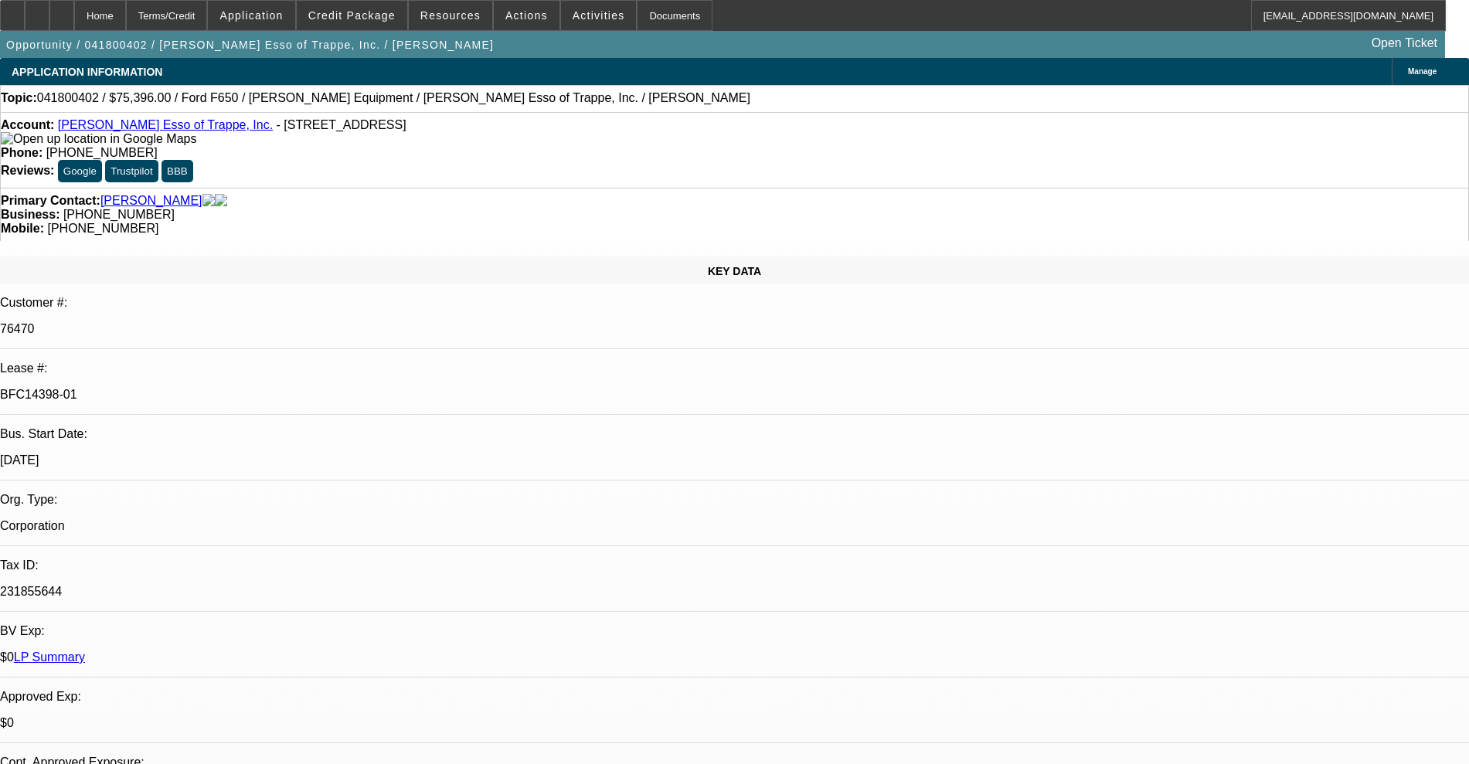
select select "1"
select select "2"
select select "4"
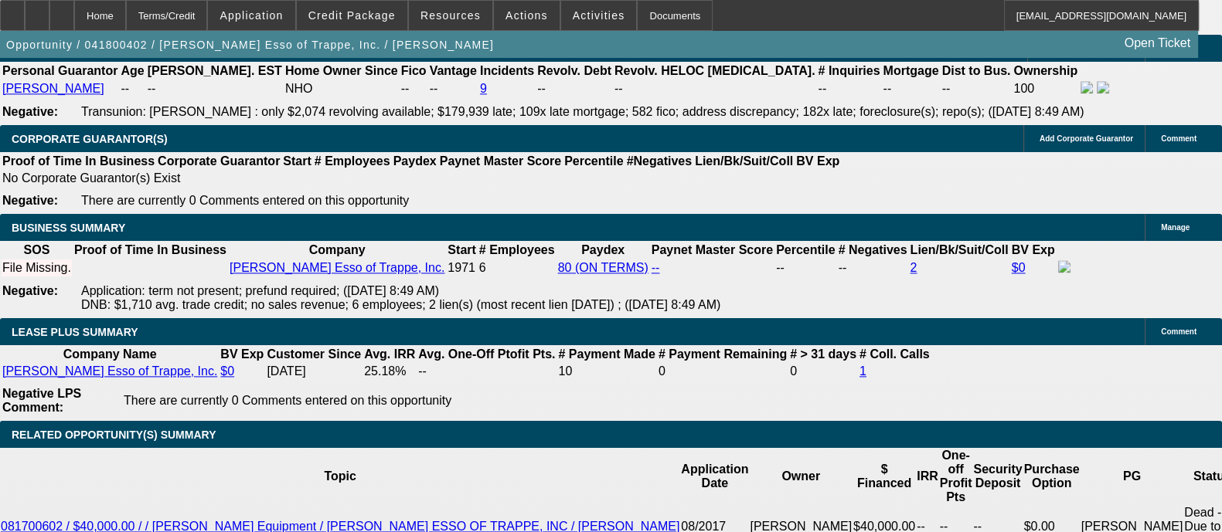
scroll to position [2510, 0]
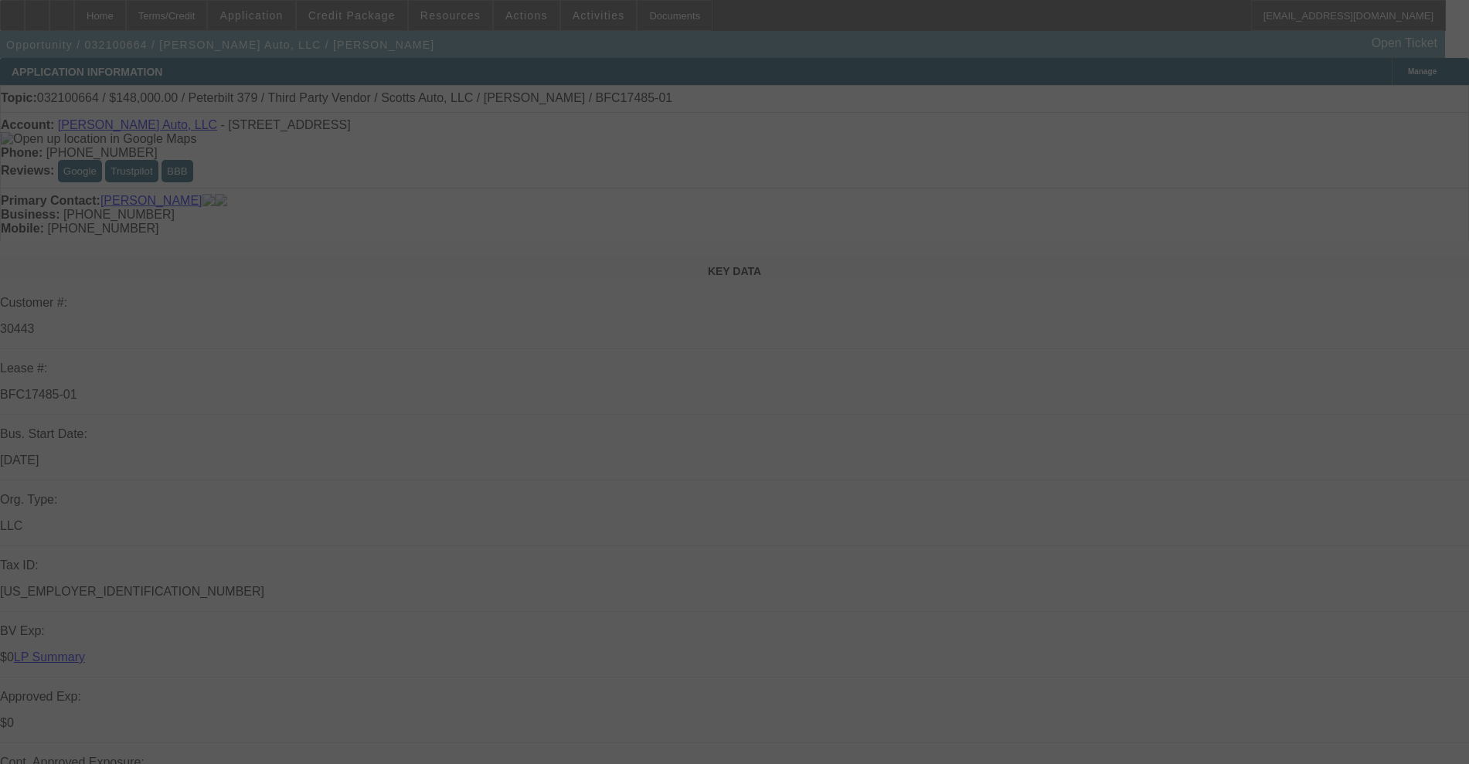
select select "0.2"
select select "0"
select select "2"
select select "0"
select select "6"
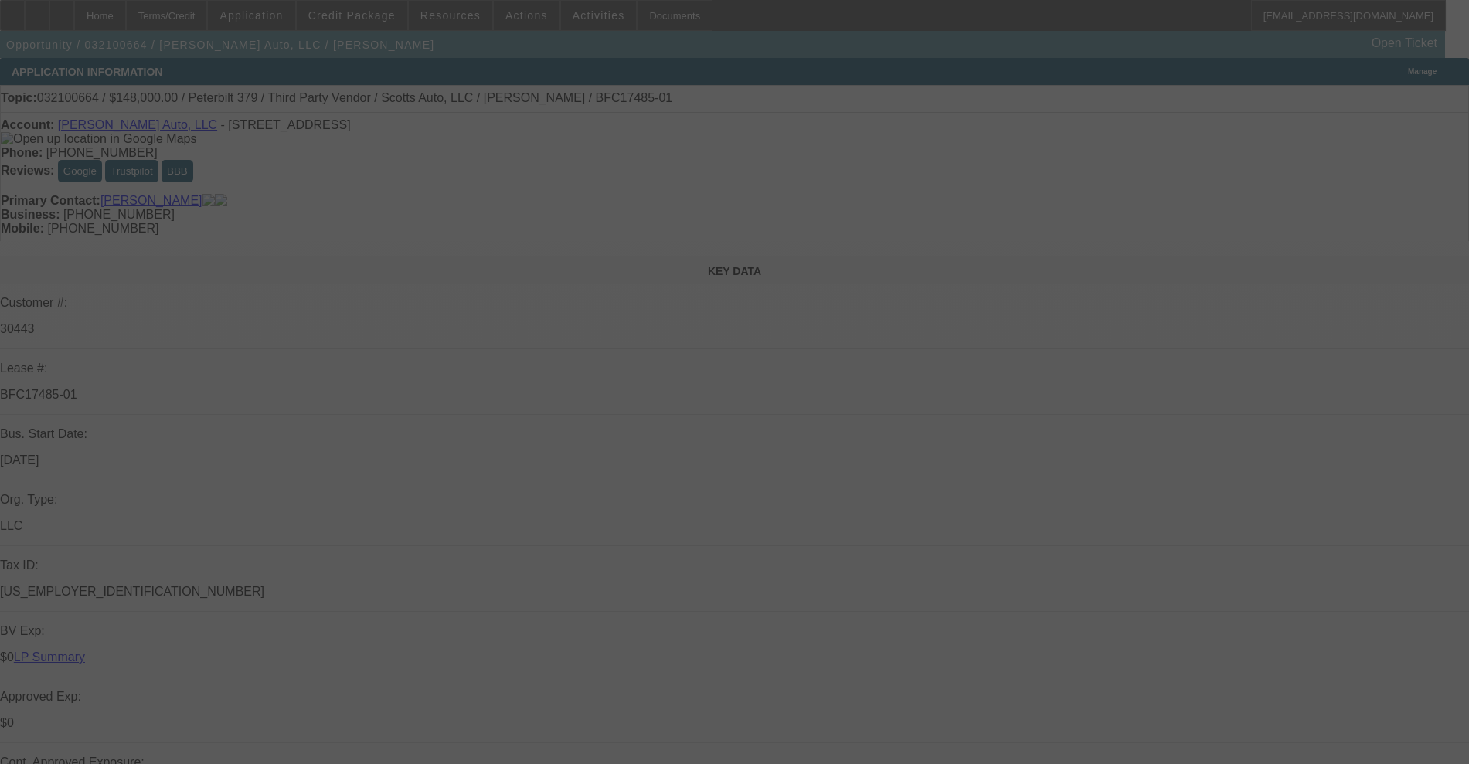
select select "0.2"
select select "0"
select select "2"
select select "0"
select select "6"
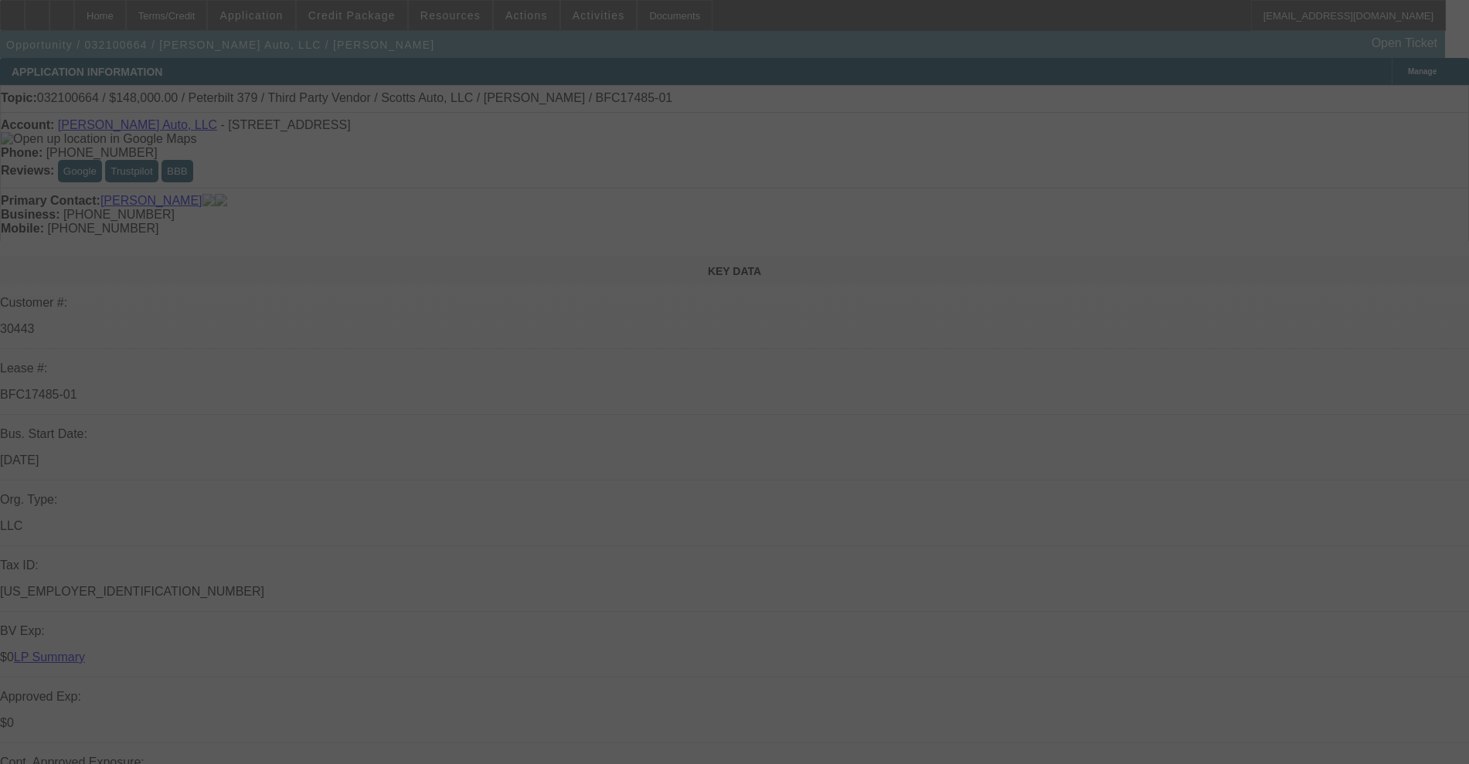
select select "0.2"
select select "0"
select select "2"
select select "0"
select select "6"
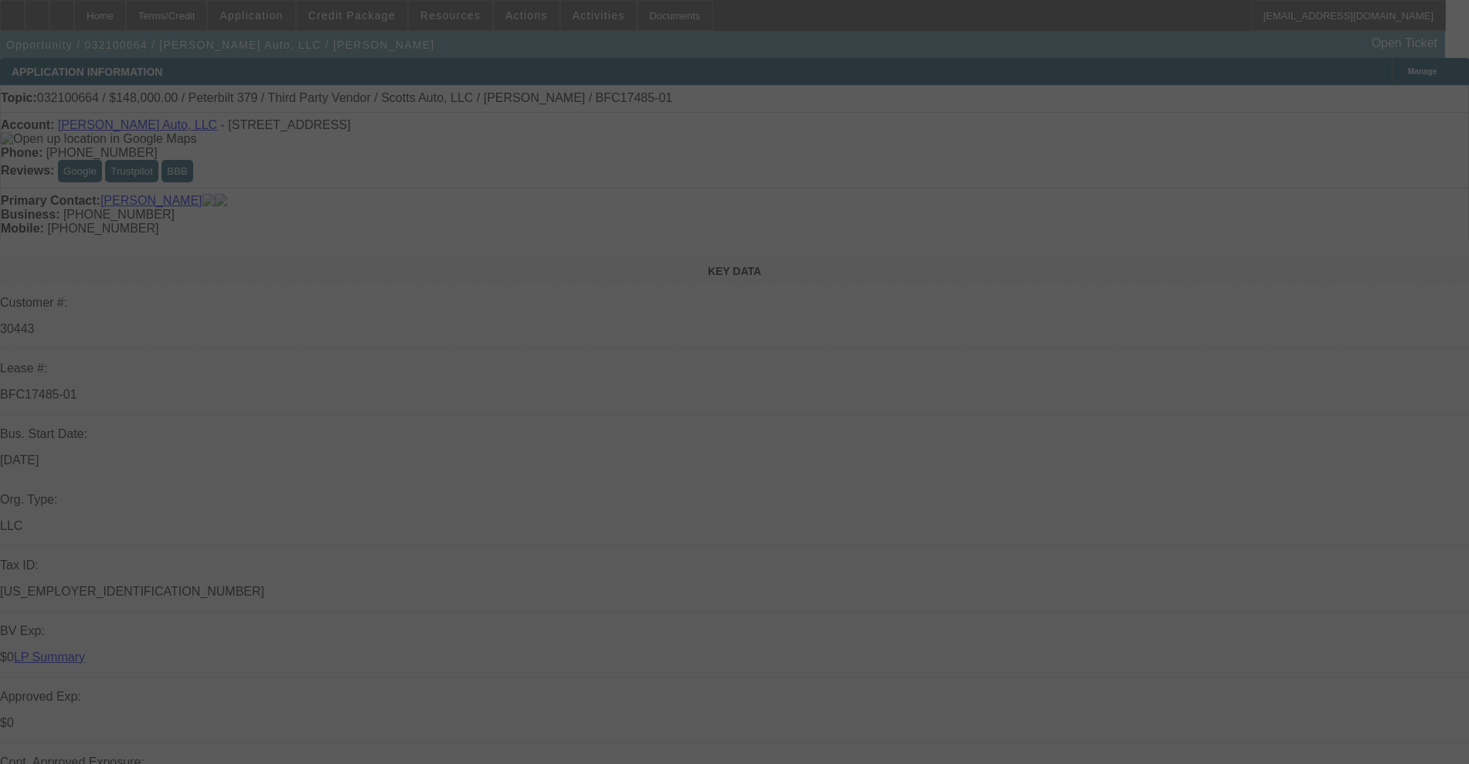
select select "0.2"
select select "0"
select select "2"
select select "0"
select select "6"
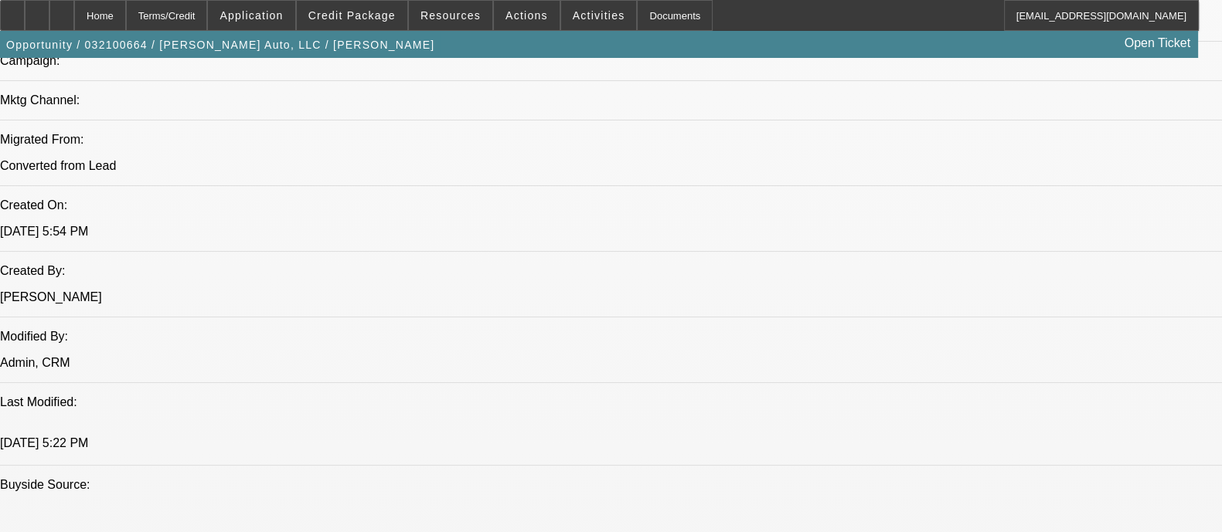
scroll to position [1062, 0]
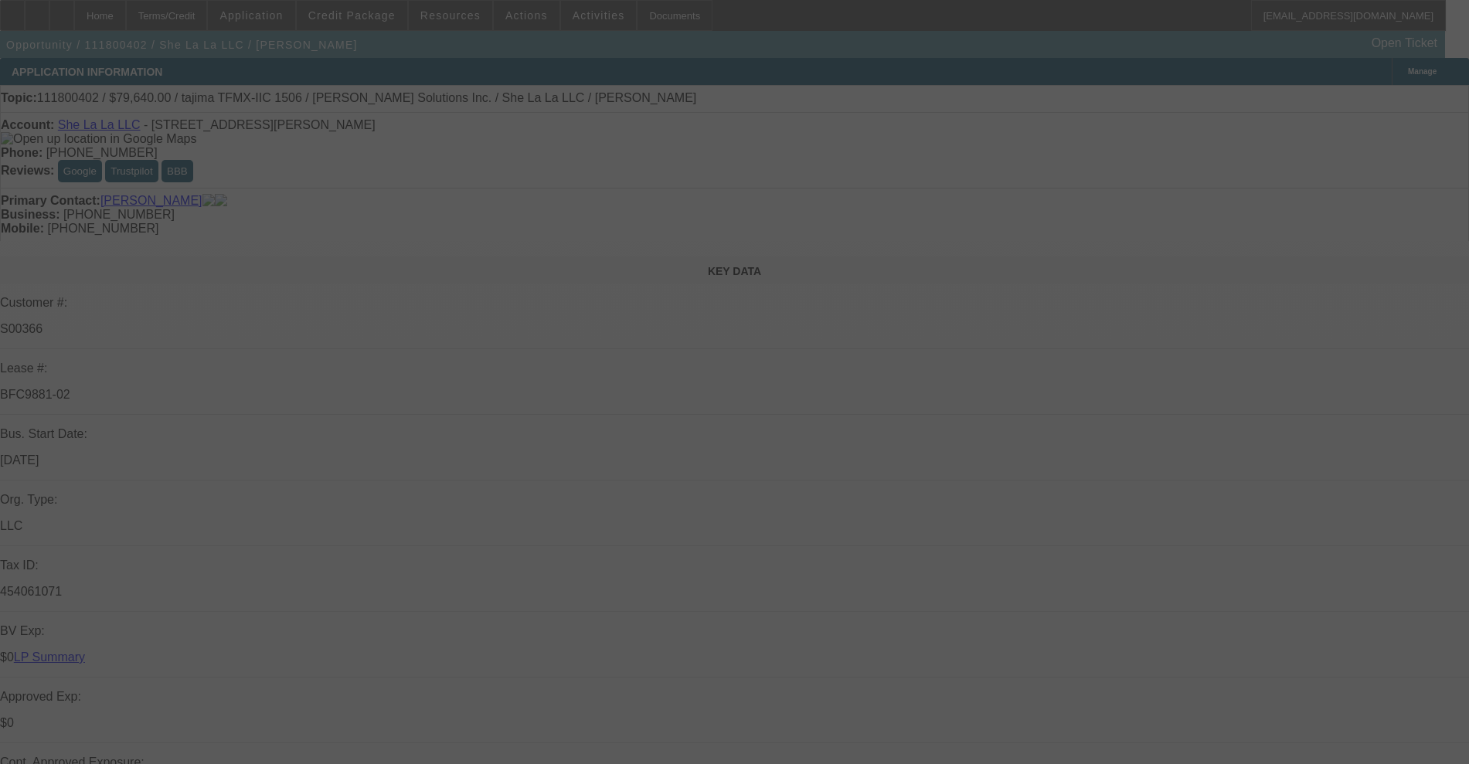
select select "0"
select select "2"
select select "0.1"
select select "4"
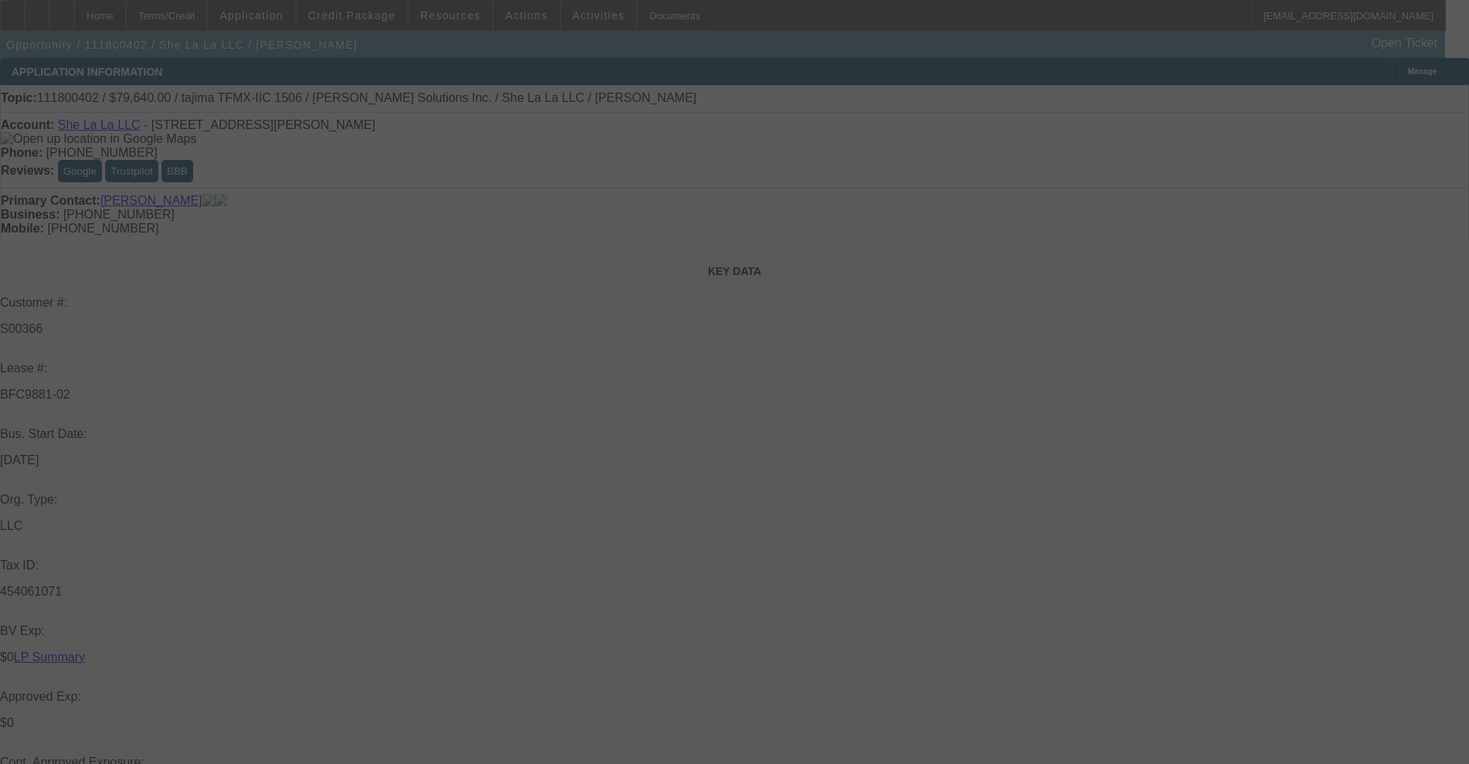
select select "0"
select select "2"
select select "0.1"
select select "4"
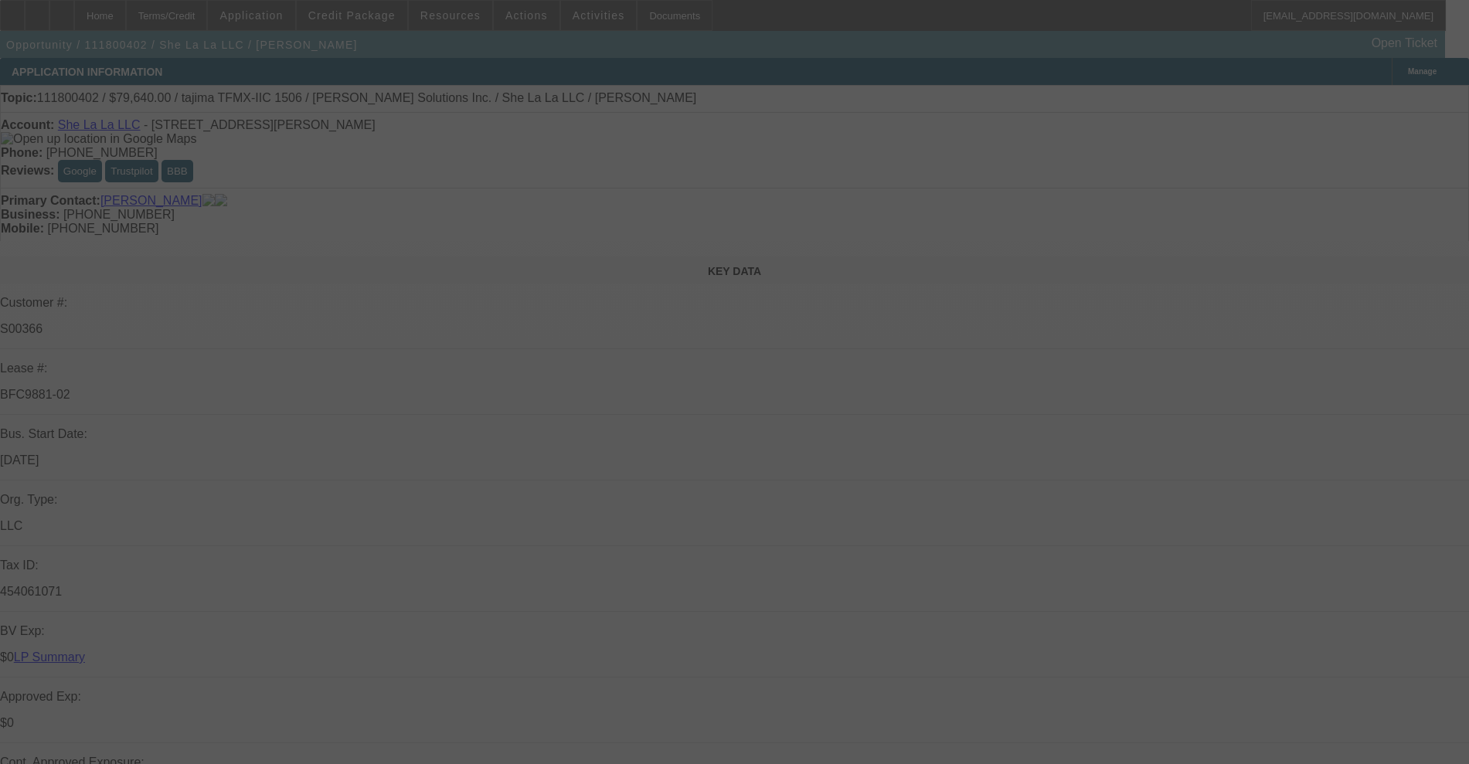
select select "0"
select select "2"
select select "0.1"
select select "4"
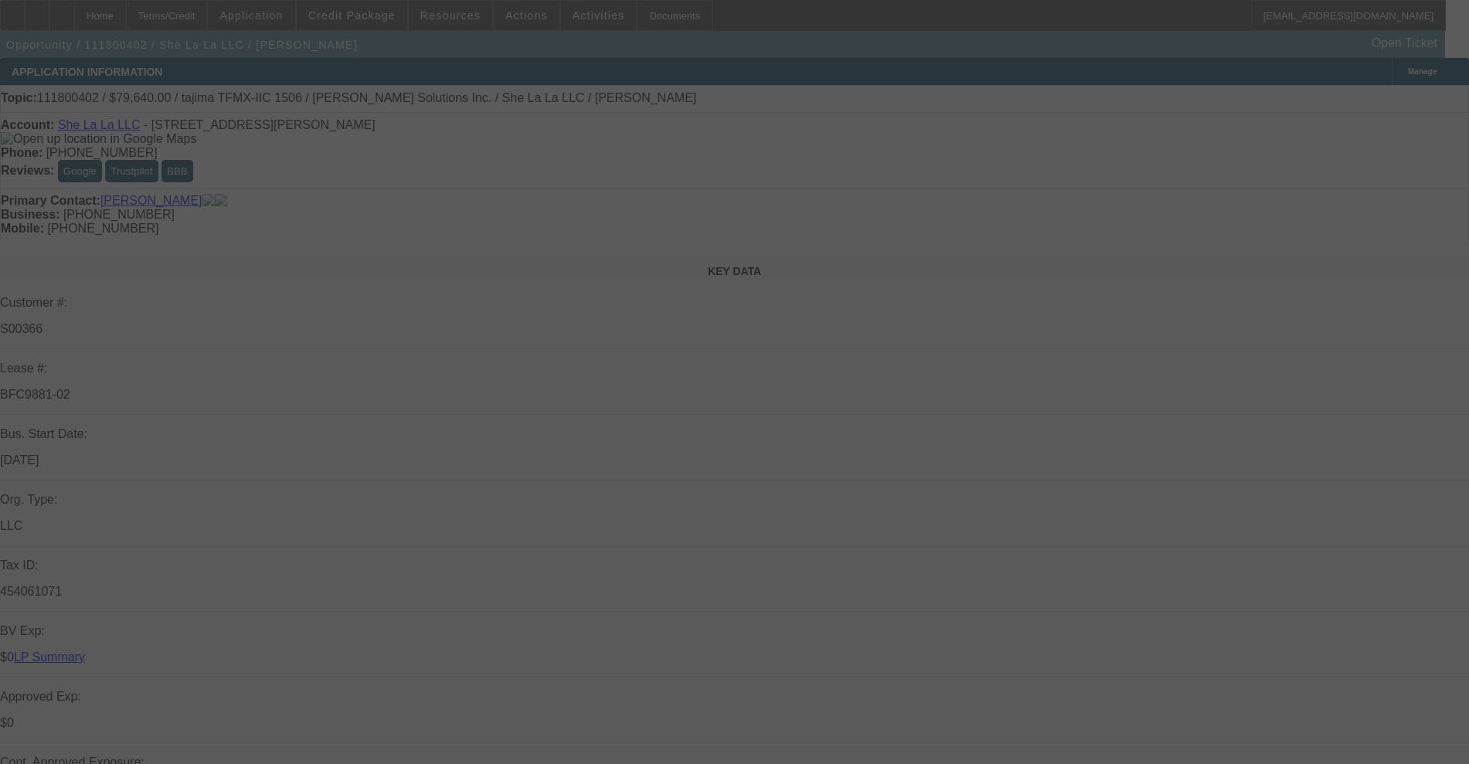
select select "0"
select select "2"
select select "0.1"
select select "4"
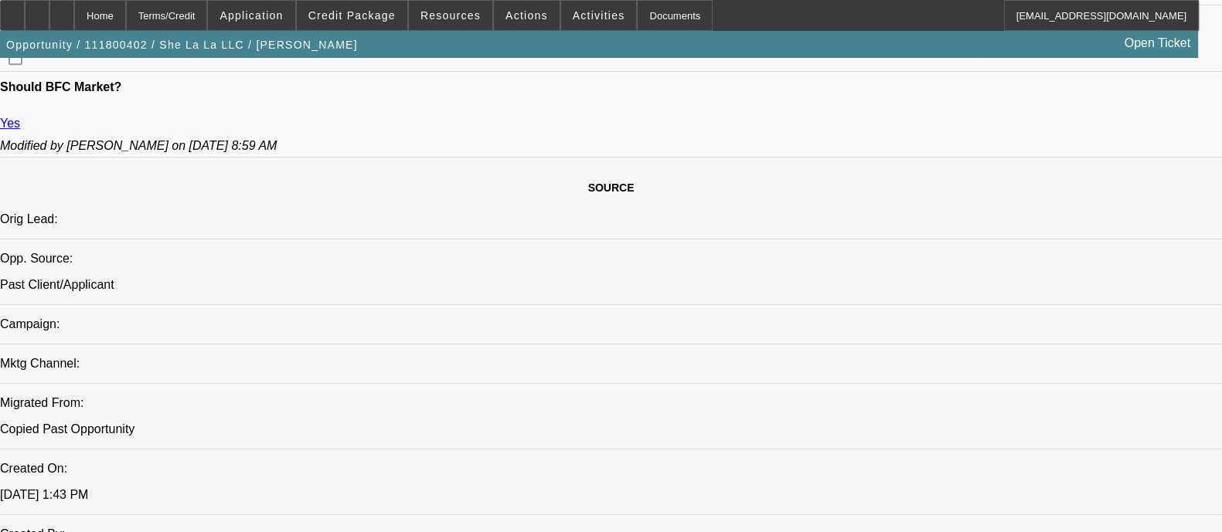
scroll to position [1062, 0]
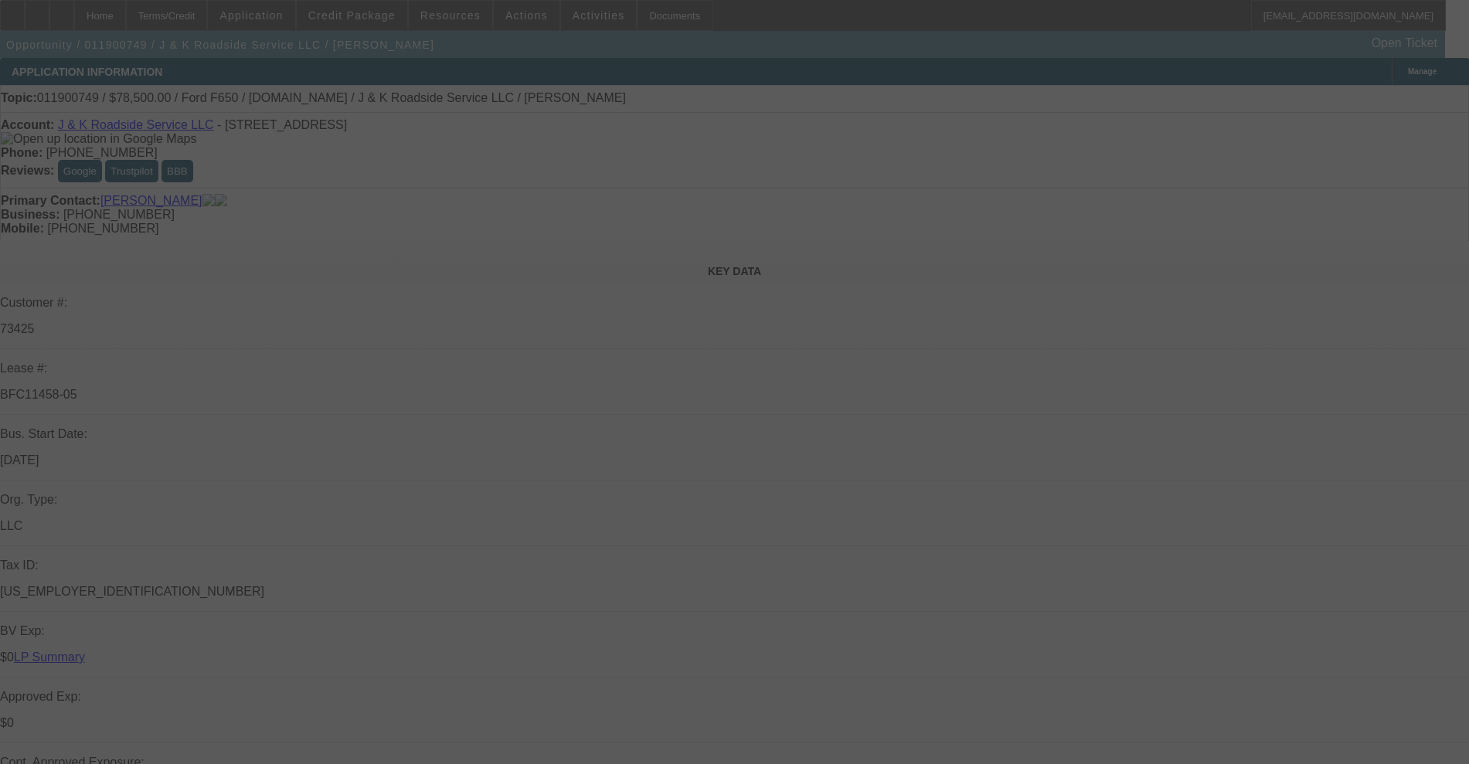
select select "0"
select select "2"
select select "0.1"
select select "4"
select select "0"
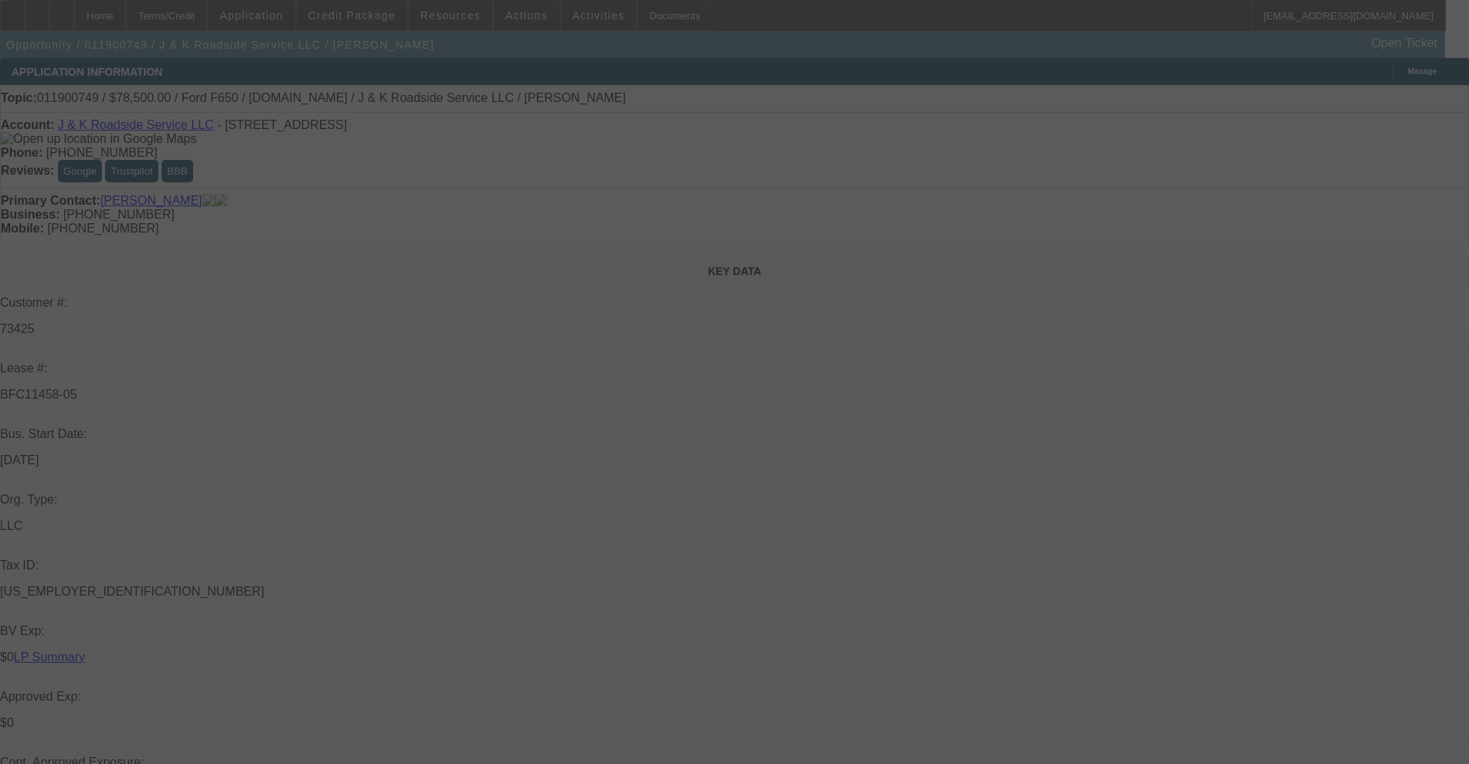
select select "0"
select select "2"
select select "0.1"
select select "4"
select select "0"
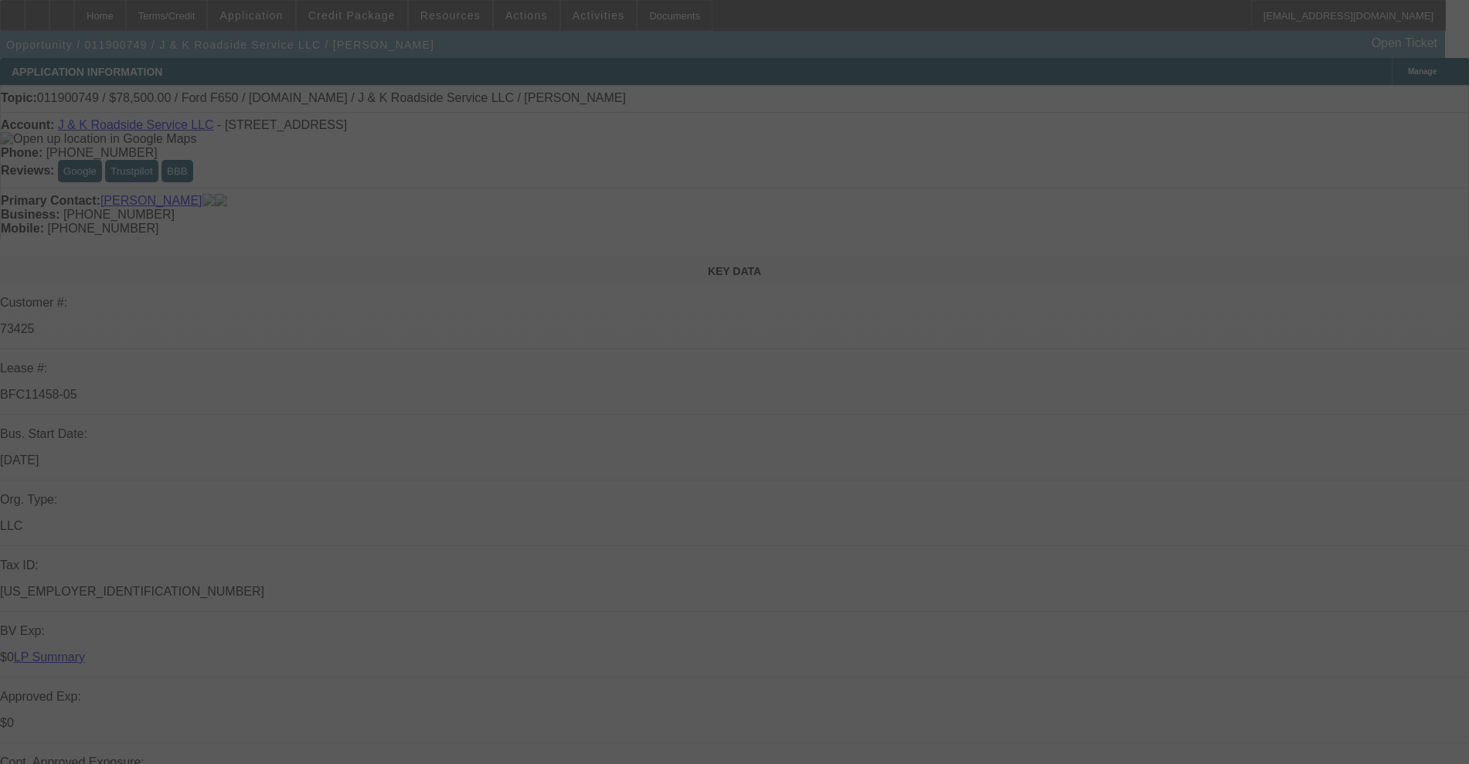
select select "0"
select select "2"
select select "0.1"
select select "4"
select select "0"
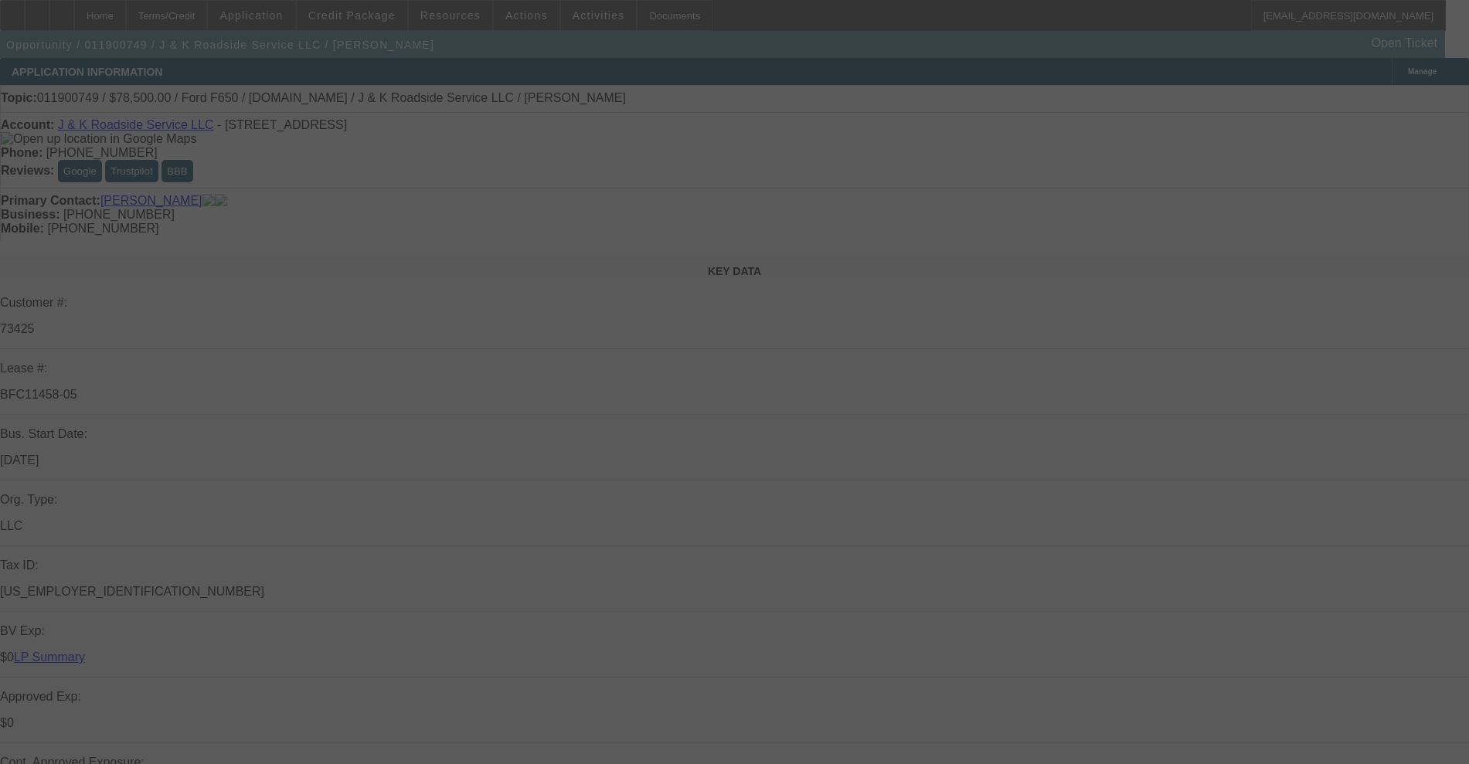
select select "2"
select select "0.1"
select select "4"
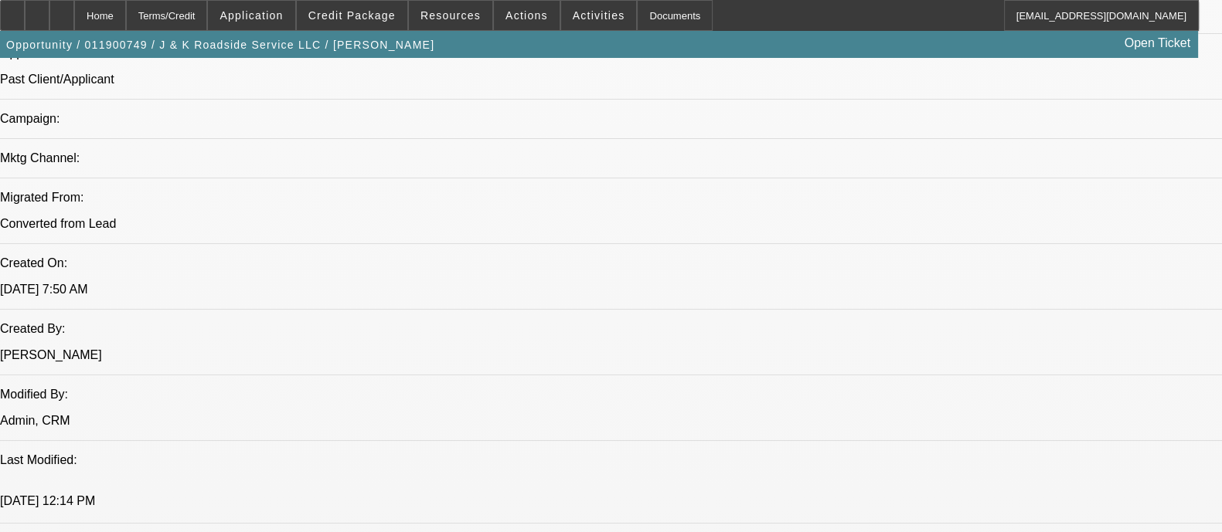
scroll to position [1062, 0]
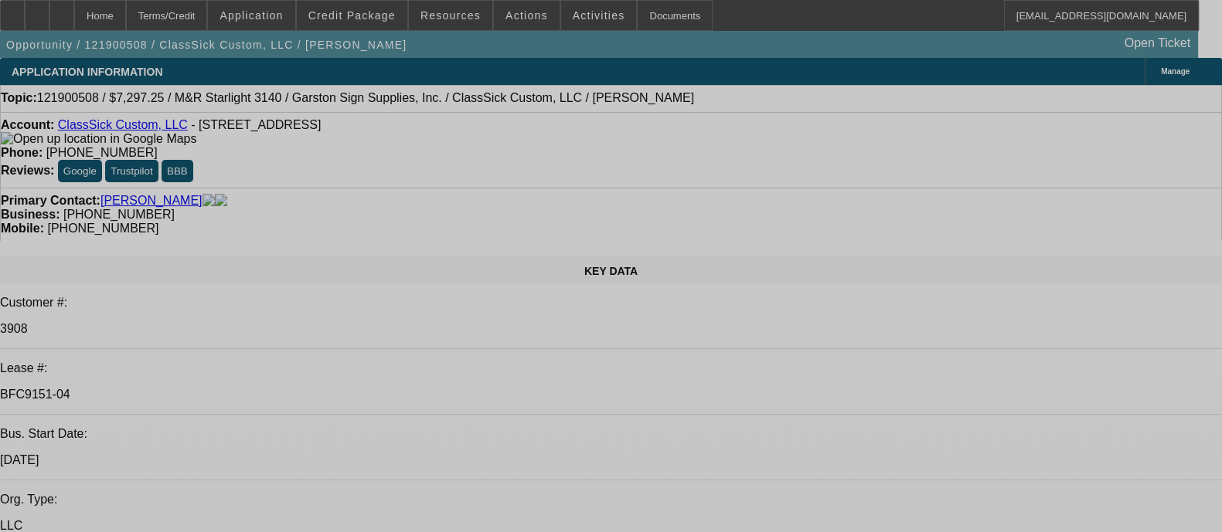
select select "0"
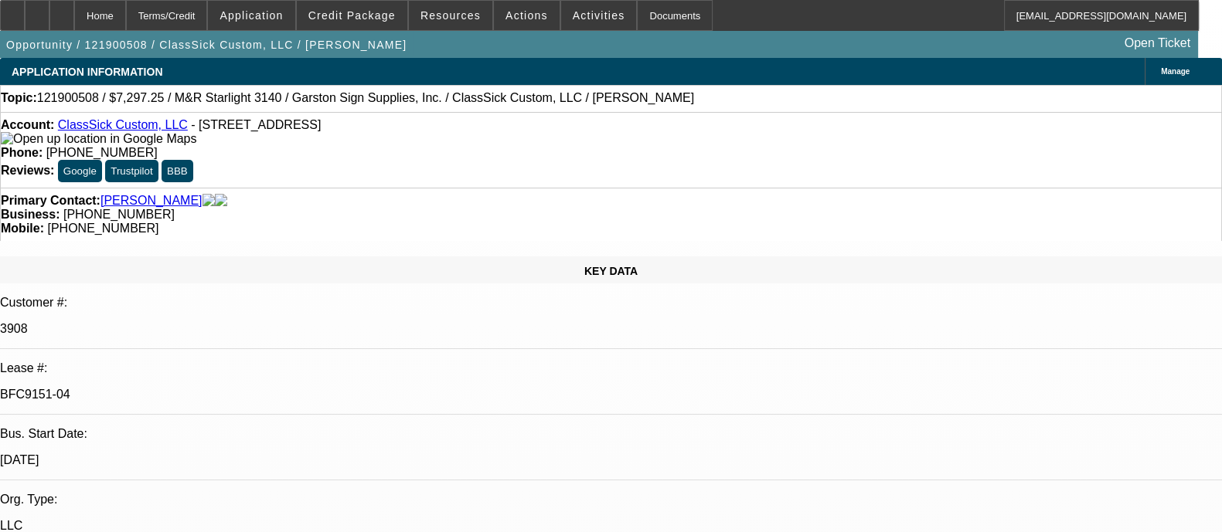
select select "2"
select select "0.1"
select select "4"
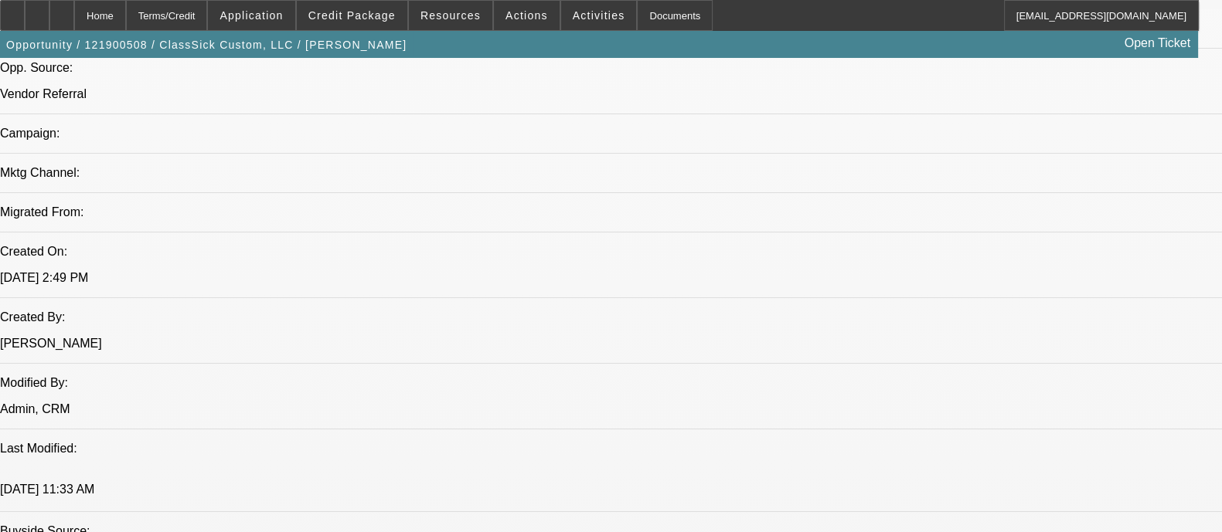
scroll to position [1062, 0]
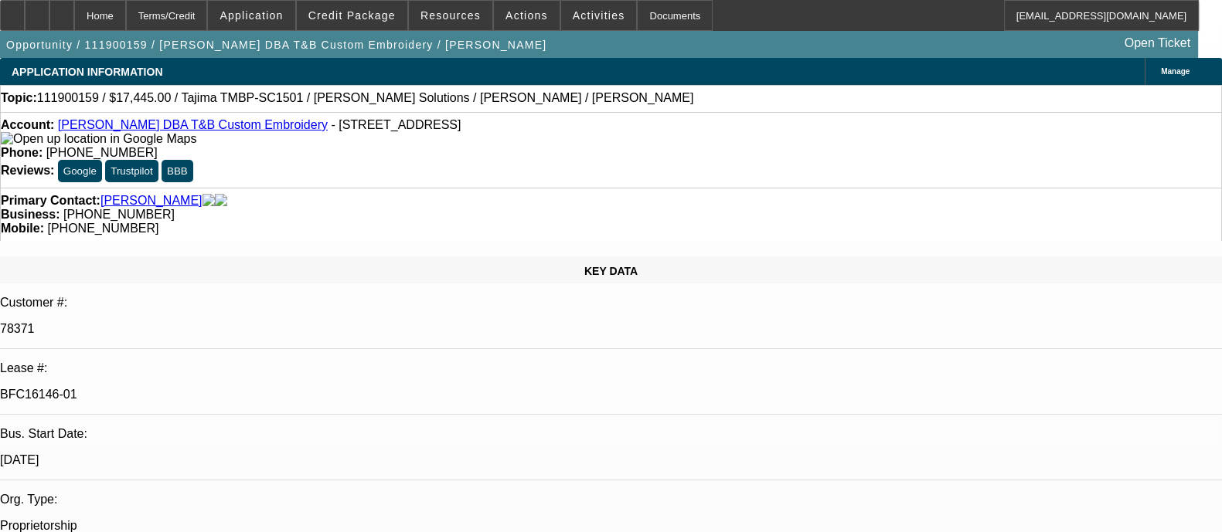
select select "0"
select select "2"
select select "0.1"
select select "4"
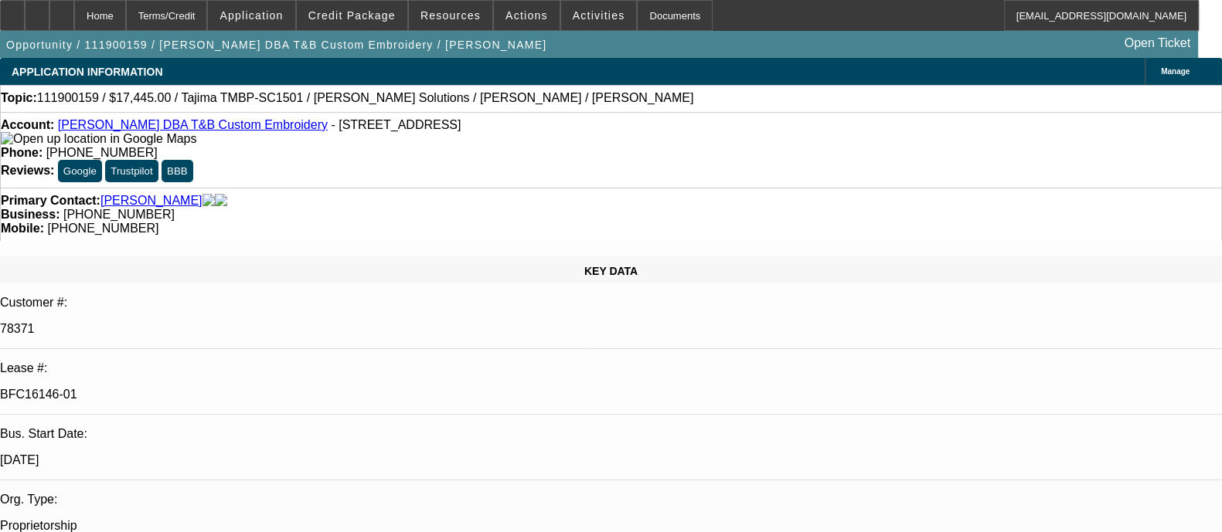
select select "0"
select select "2"
select select "0.1"
select select "4"
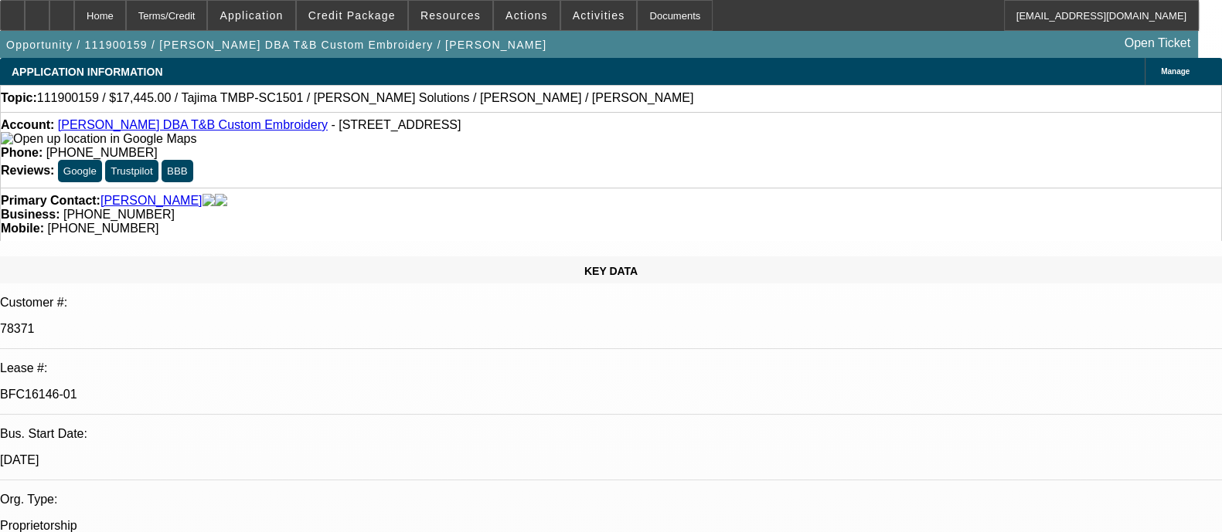
select select "0"
select select "2"
select select "0.1"
select select "4"
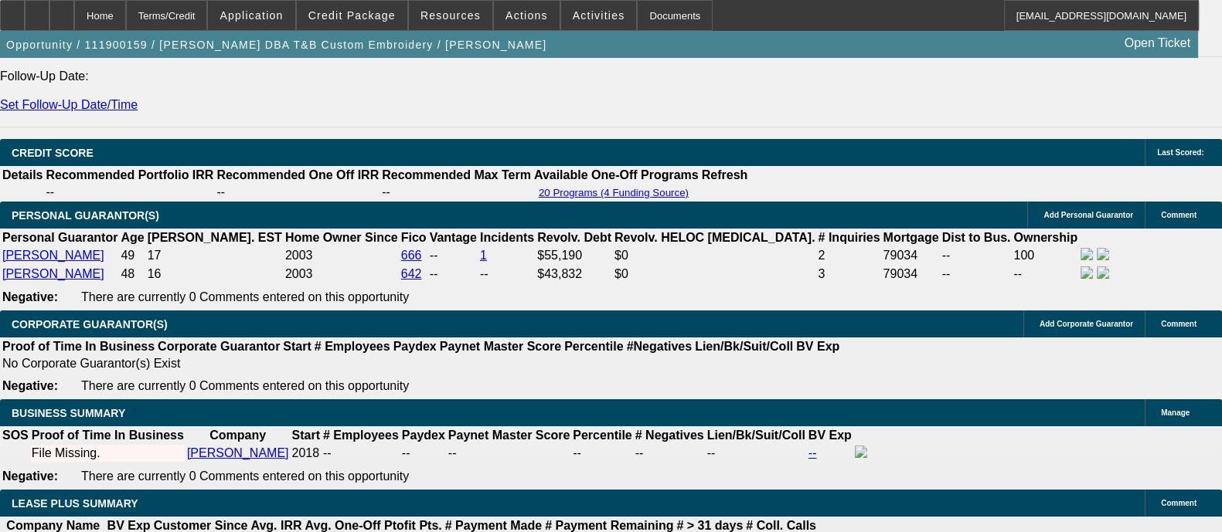
scroll to position [2221, 0]
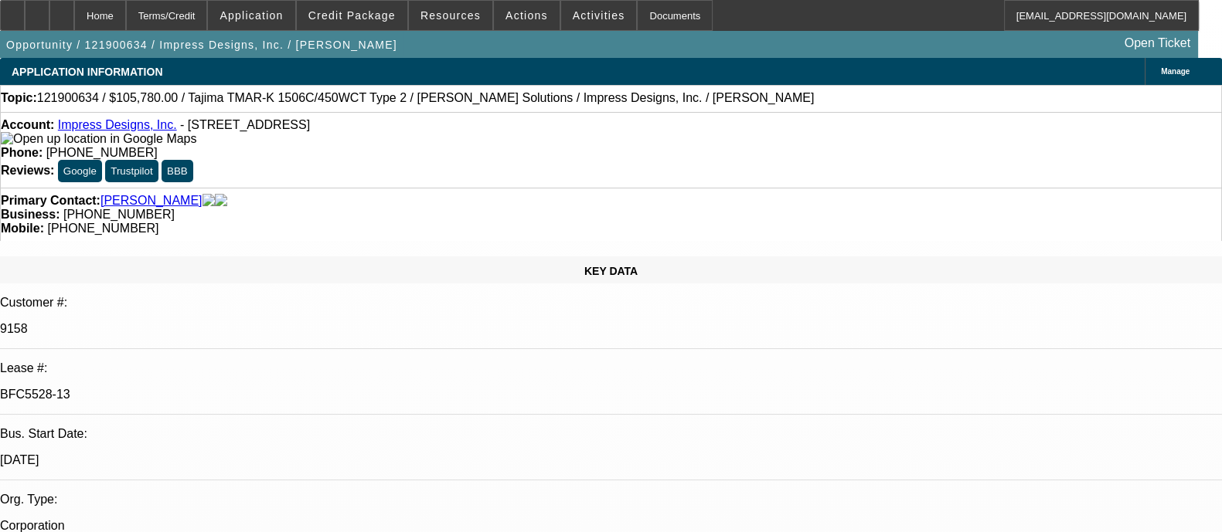
select select "0"
select select "2"
select select "0.1"
select select "4"
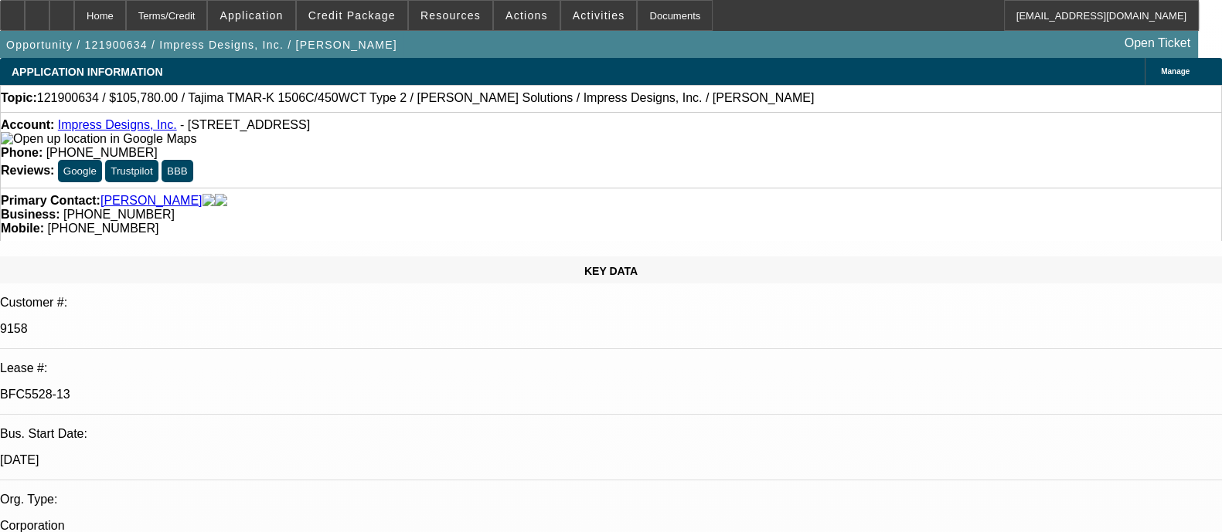
select select "0"
select select "2"
select select "0.1"
select select "4"
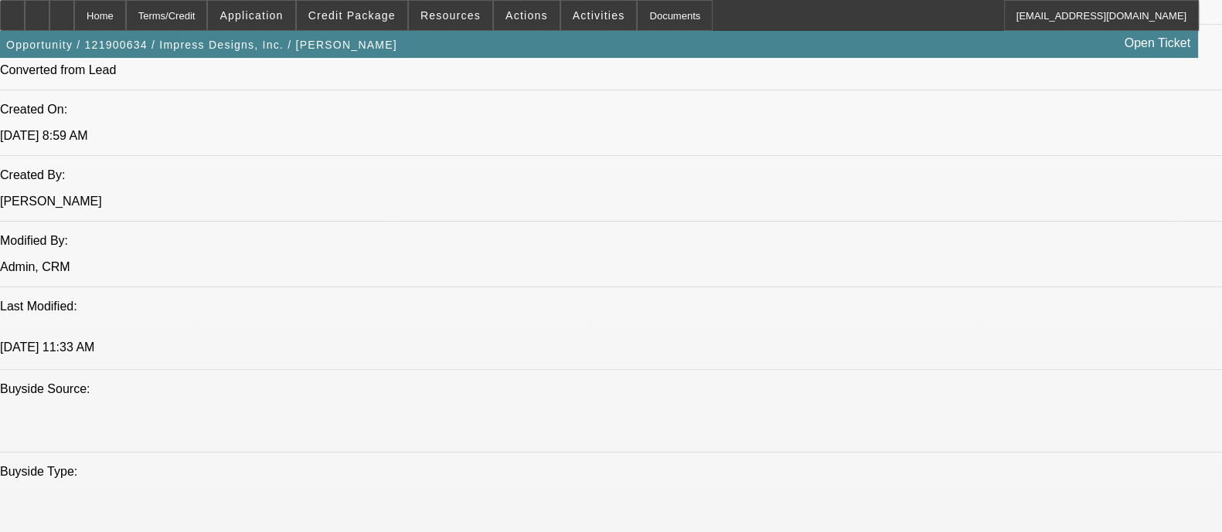
scroll to position [1159, 0]
